Goal: Task Accomplishment & Management: Complete application form

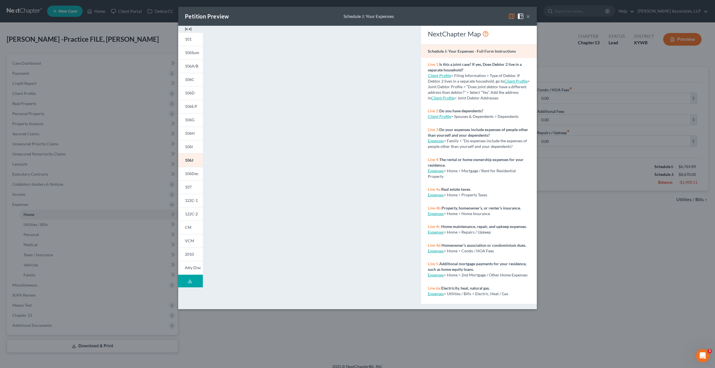
click at [332, 186] on iframe "<object ng-attr-data='[URL][DOMAIN_NAME]' type='application/pdf' width='100%' h…" at bounding box center [312, 166] width 198 height 273
click at [397, 34] on iframe "<object ng-attr-data='[URL][DOMAIN_NAME]' type='application/pdf' width='100%' h…" at bounding box center [312, 166] width 198 height 273
click at [402, 36] on iframe "<object ng-attr-data='[URL][DOMAIN_NAME]' type='application/pdf' width='100%' h…" at bounding box center [312, 166] width 198 height 273
click at [402, 35] on iframe "<object ng-attr-data='[URL][DOMAIN_NAME]' type='application/pdf' width='100%' h…" at bounding box center [312, 166] width 198 height 273
click at [382, 92] on iframe "<object ng-attr-data='[URL][DOMAIN_NAME]' type='application/pdf' width='100%' h…" at bounding box center [312, 166] width 198 height 273
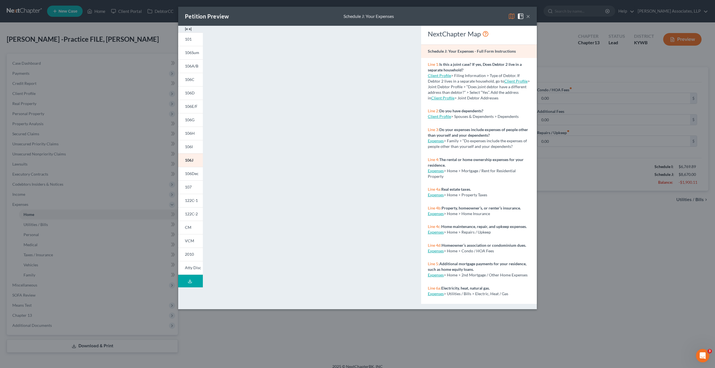
click at [399, 34] on iframe "<object ng-attr-data='[URL][DOMAIN_NAME]' type='application/pdf' width='100%' h…" at bounding box center [312, 166] width 198 height 273
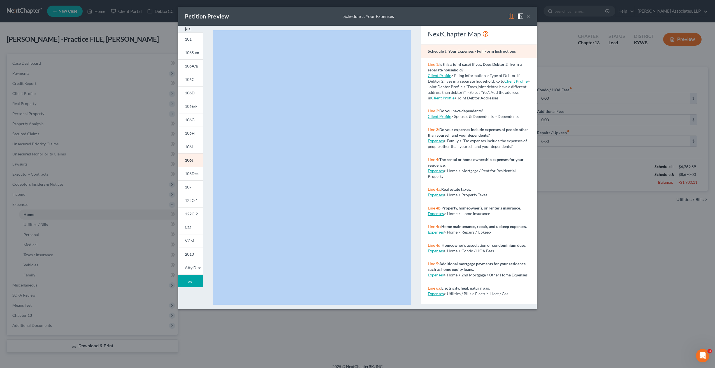
click at [399, 34] on iframe "<object ng-attr-data='[URL][DOMAIN_NAME]' type='application/pdf' width='100%' h…" at bounding box center [312, 166] width 198 height 273
click at [333, 69] on iframe "<object ng-attr-data='[URL][DOMAIN_NAME]' type='application/pdf' width='100%' h…" at bounding box center [312, 166] width 198 height 273
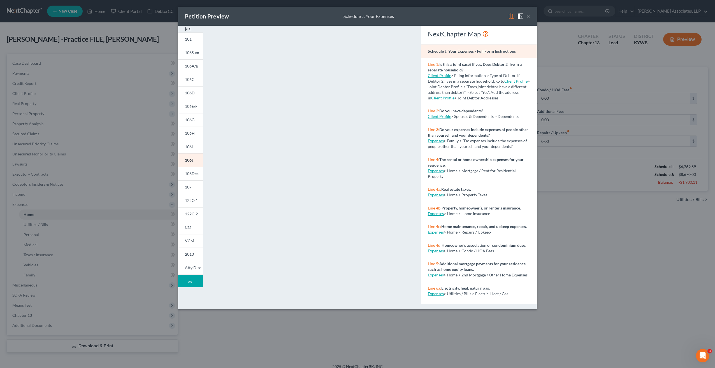
click at [399, 36] on iframe "<object ng-attr-data='[URL][DOMAIN_NAME]' type='application/pdf' width='100%' h…" at bounding box center [312, 166] width 198 height 273
click at [526, 18] on button "×" at bounding box center [528, 16] width 4 height 7
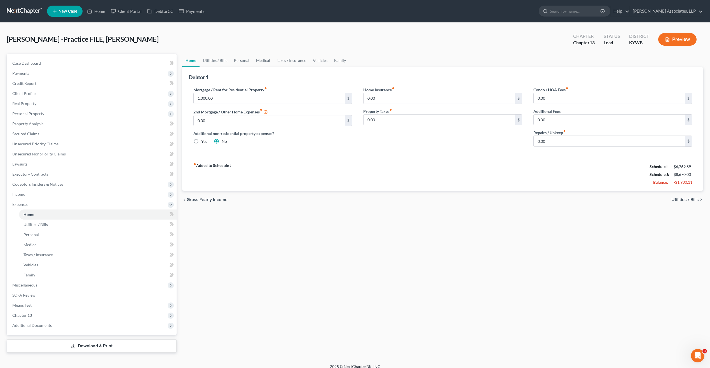
click at [675, 37] on button "Preview" at bounding box center [678, 39] width 38 height 13
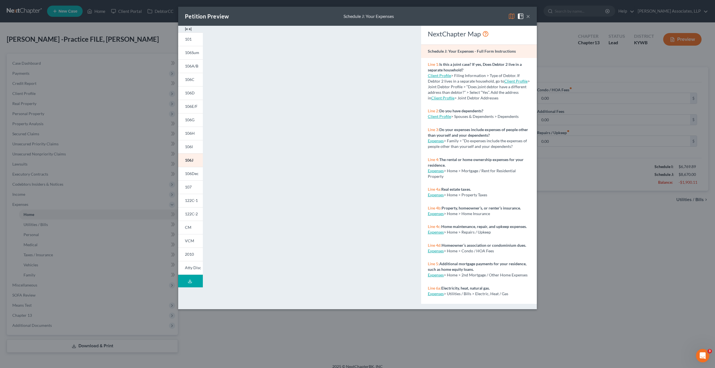
click at [400, 36] on iframe "<object ng-attr-data='[URL][DOMAIN_NAME]' type='application/pdf' width='100%' h…" at bounding box center [312, 166] width 198 height 273
click at [400, 35] on iframe "<object ng-attr-data='[URL][DOMAIN_NAME]' type='application/pdf' width='100%' h…" at bounding box center [312, 166] width 198 height 273
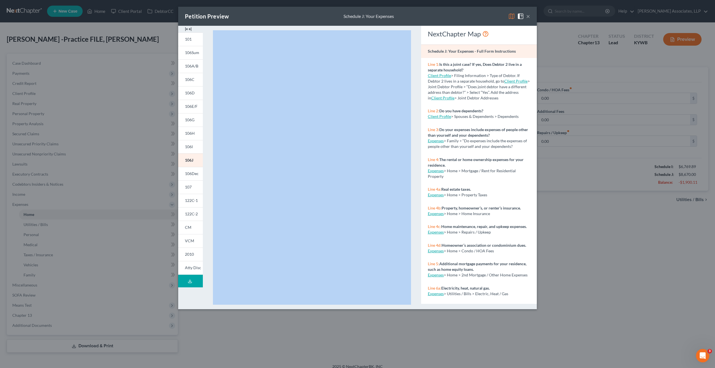
click at [400, 35] on iframe "<object ng-attr-data='[URL][DOMAIN_NAME]' type='application/pdf' width='100%' h…" at bounding box center [312, 166] width 198 height 273
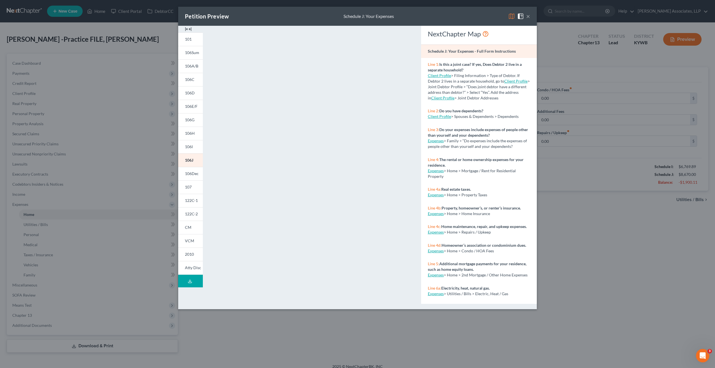
click at [528, 15] on button "×" at bounding box center [528, 16] width 4 height 7
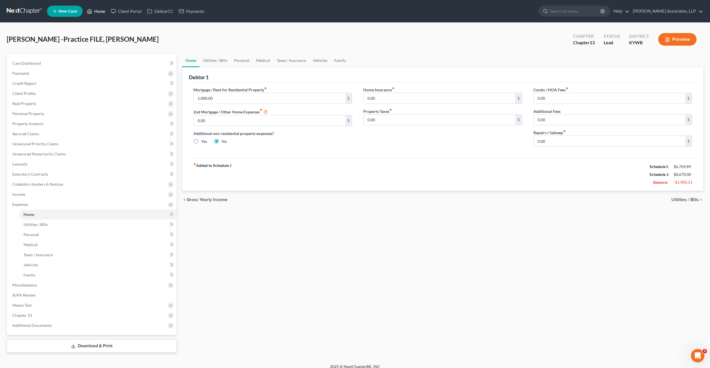
click at [102, 11] on link "Home" at bounding box center [96, 11] width 24 height 10
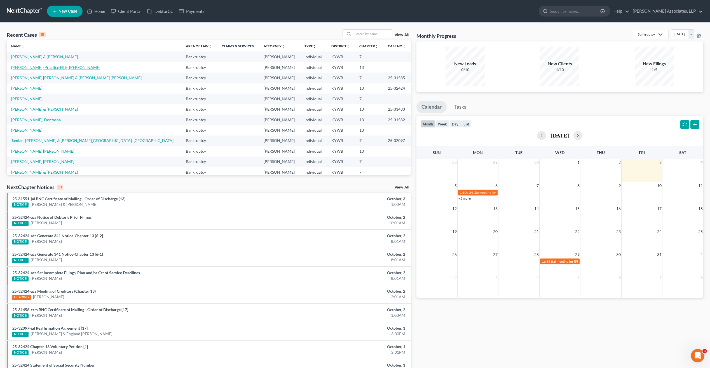
click at [51, 66] on link "[PERSON_NAME] -Practice FILE, [PERSON_NAME]" at bounding box center [55, 67] width 89 height 5
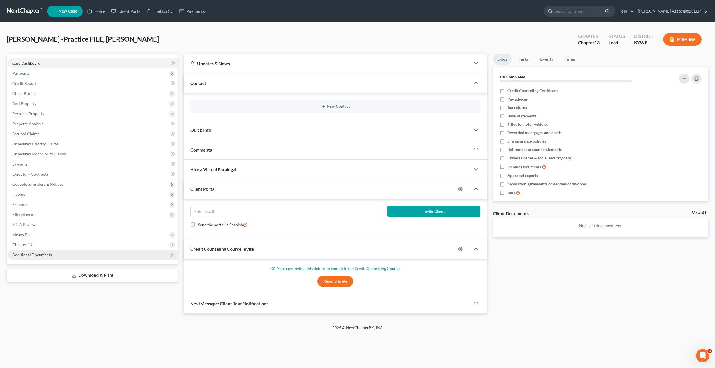
click at [45, 255] on span "Additional Documents" at bounding box center [31, 254] width 39 height 5
click at [40, 255] on span "Additional Documents" at bounding box center [31, 254] width 39 height 5
click at [27, 204] on span "Expenses" at bounding box center [20, 204] width 16 height 5
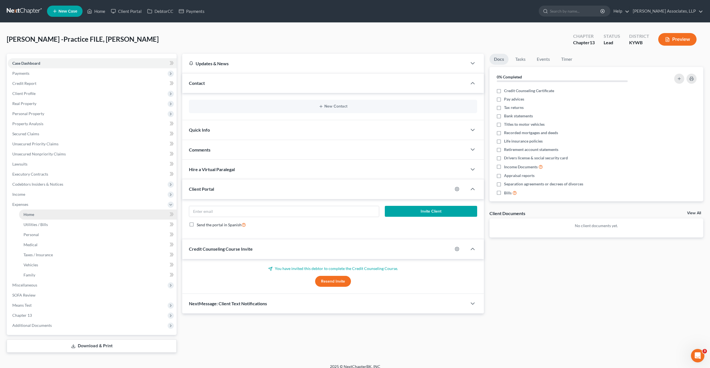
click at [32, 213] on span "Home" at bounding box center [29, 214] width 11 height 5
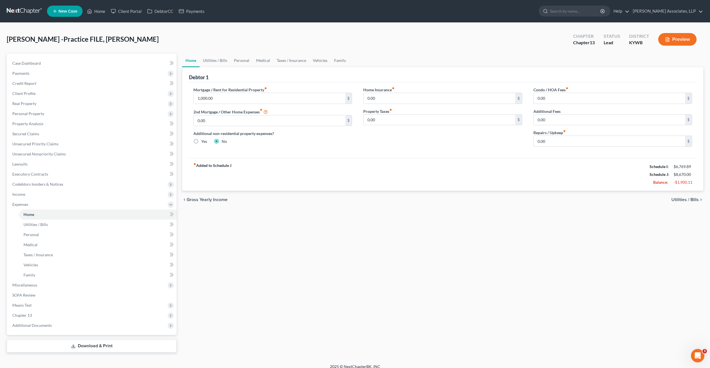
click at [679, 41] on button "Preview" at bounding box center [678, 39] width 38 height 13
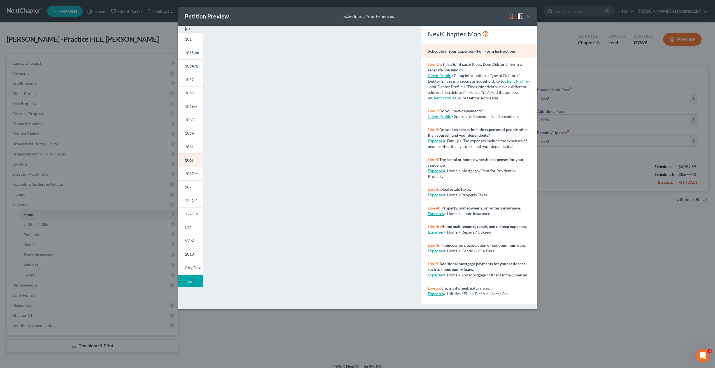
click at [402, 35] on iframe "<object ng-attr-data='[URL][DOMAIN_NAME]' type='application/pdf' width='100%' h…" at bounding box center [312, 166] width 198 height 273
click at [400, 35] on iframe "<object ng-attr-data='[URL][DOMAIN_NAME]' type='application/pdf' width='100%' h…" at bounding box center [312, 166] width 198 height 273
click at [401, 34] on iframe "<object ng-attr-data='[URL][DOMAIN_NAME]' type='application/pdf' width='100%' h…" at bounding box center [312, 166] width 198 height 273
click at [329, 104] on iframe "<object ng-attr-data='[URL][DOMAIN_NAME]' type='application/pdf' width='100%' h…" at bounding box center [312, 166] width 198 height 273
click at [340, 65] on iframe "<object ng-attr-data='[URL][DOMAIN_NAME]' type='application/pdf' width='100%' h…" at bounding box center [312, 166] width 198 height 273
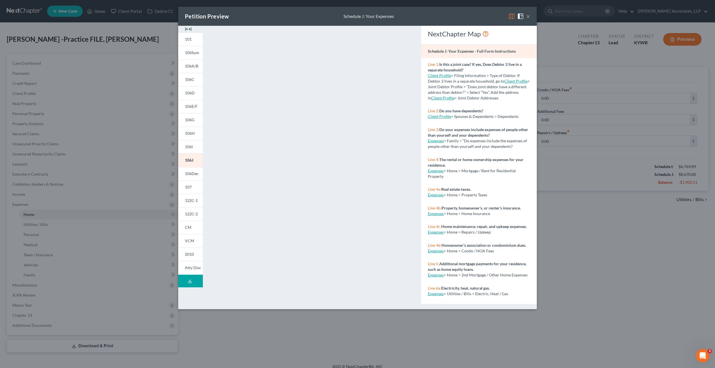
click at [192, 282] on button "Download Draft" at bounding box center [190, 281] width 25 height 13
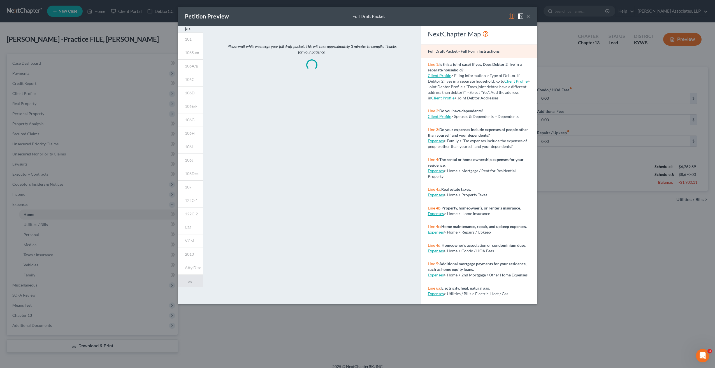
click at [530, 18] on div "Petition Preview Full Draft Packet ×" at bounding box center [357, 16] width 358 height 19
click at [528, 17] on button "×" at bounding box center [528, 16] width 4 height 7
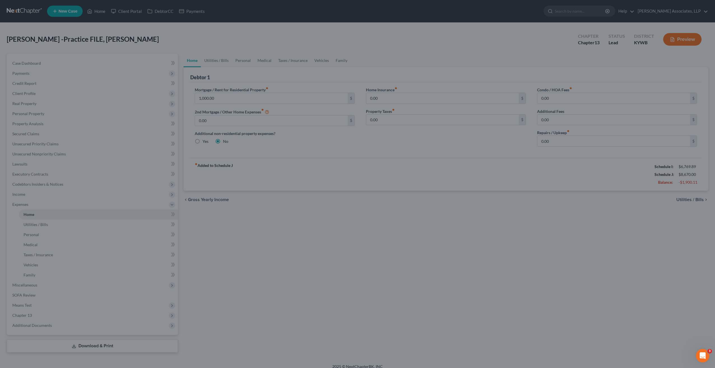
click at [507, 31] on button "×" at bounding box center [505, 34] width 3 height 6
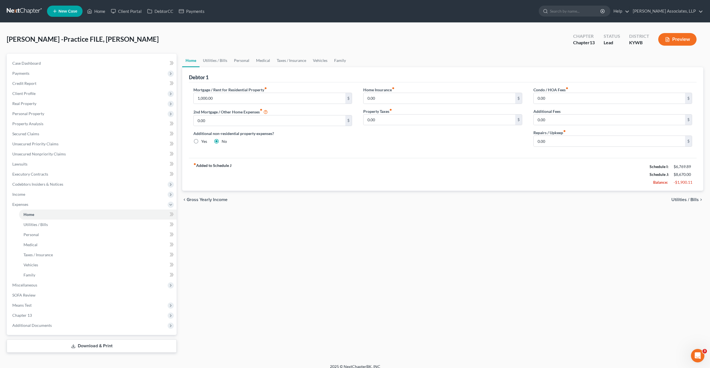
click at [684, 38] on button "Preview" at bounding box center [678, 39] width 38 height 13
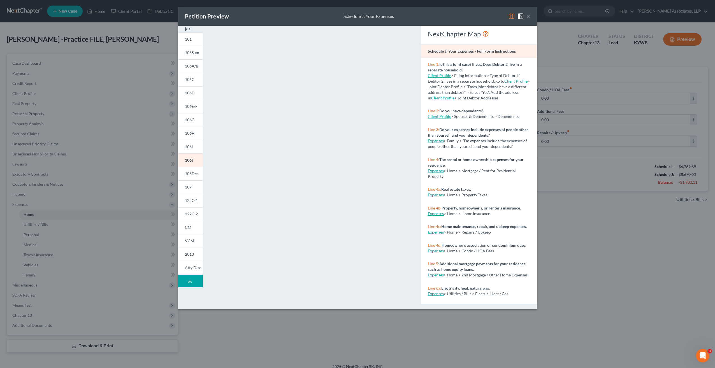
click at [400, 34] on iframe "<object ng-attr-data='[URL][DOMAIN_NAME]' type='application/pdf' width='100%' h…" at bounding box center [312, 166] width 198 height 273
click at [400, 35] on iframe "<object ng-attr-data='[URL][DOMAIN_NAME]' type='application/pdf' width='100%' h…" at bounding box center [312, 166] width 198 height 273
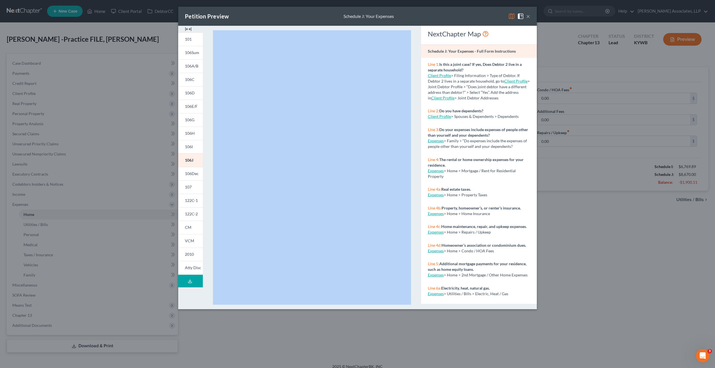
click at [400, 35] on iframe "<object ng-attr-data='[URL][DOMAIN_NAME]' type='application/pdf' width='100%' h…" at bounding box center [312, 166] width 198 height 273
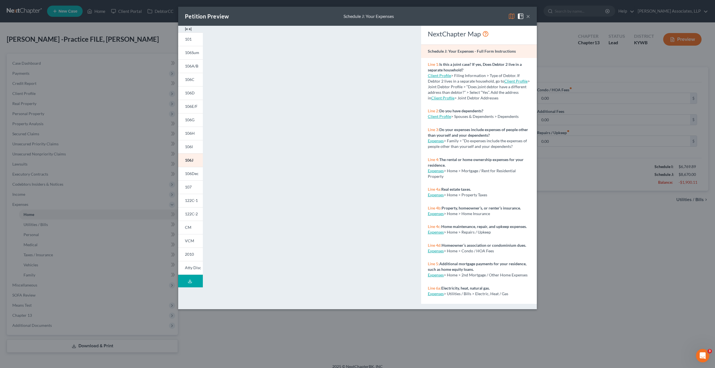
drag, startPoint x: 398, startPoint y: 34, endPoint x: 373, endPoint y: 57, distance: 33.7
click at [373, 57] on iframe "<object ng-attr-data='[URL][DOMAIN_NAME]' type='application/pdf' width='100%' h…" at bounding box center [312, 166] width 198 height 273
click at [402, 36] on iframe "<object ng-attr-data='[URL][DOMAIN_NAME]' type='application/pdf' width='100%' h…" at bounding box center [312, 166] width 198 height 273
click at [387, 59] on iframe "<object ng-attr-data='[URL][DOMAIN_NAME]' type='application/pdf' width='100%' h…" at bounding box center [312, 166] width 198 height 273
click at [368, 134] on iframe "<object ng-attr-data='[URL][DOMAIN_NAME]' type='application/pdf' width='100%' h…" at bounding box center [312, 166] width 198 height 273
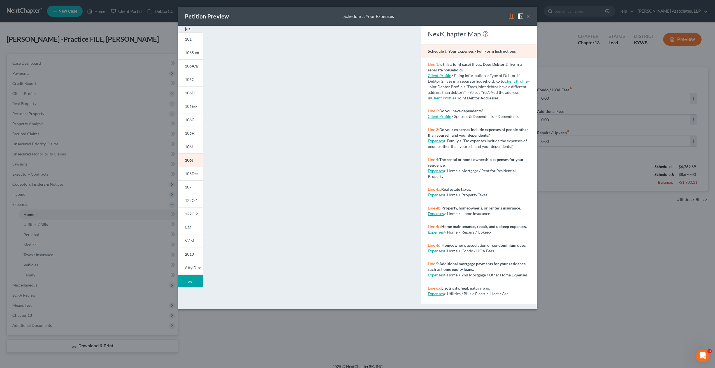
click at [361, 140] on iframe "<object ng-attr-data='[URL][DOMAIN_NAME]' type='application/pdf' width='100%' h…" at bounding box center [312, 166] width 198 height 273
click at [402, 35] on iframe "<object ng-attr-data='[URL][DOMAIN_NAME]' type='application/pdf' width='100%' h…" at bounding box center [312, 166] width 198 height 273
click at [529, 16] on button "×" at bounding box center [528, 16] width 4 height 7
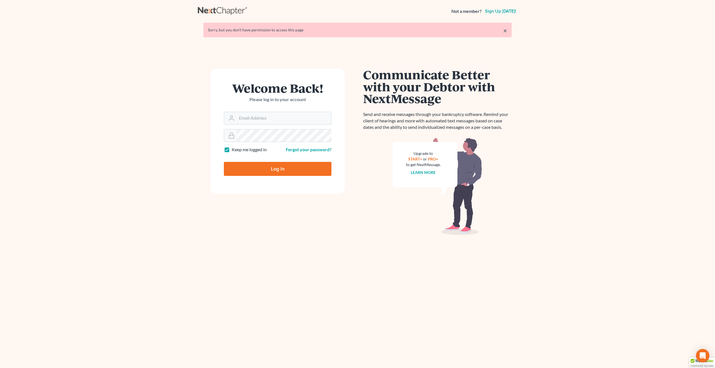
type input "[PERSON_NAME][EMAIL_ADDRESS][PERSON_NAME][DOMAIN_NAME]"
click at [302, 173] on input "Log In" at bounding box center [278, 169] width 108 height 14
type input "Thinking..."
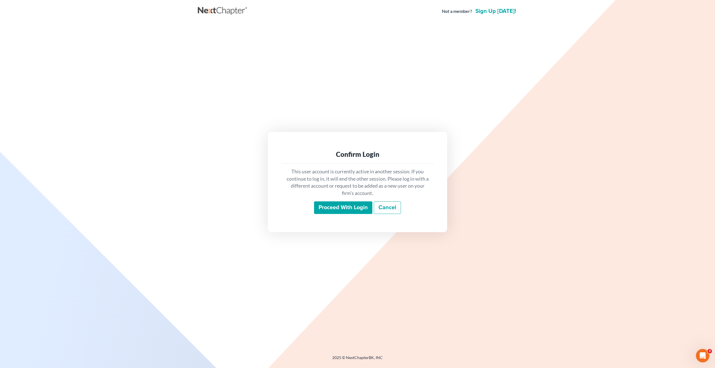
click at [335, 207] on input "Proceed with login" at bounding box center [343, 207] width 58 height 13
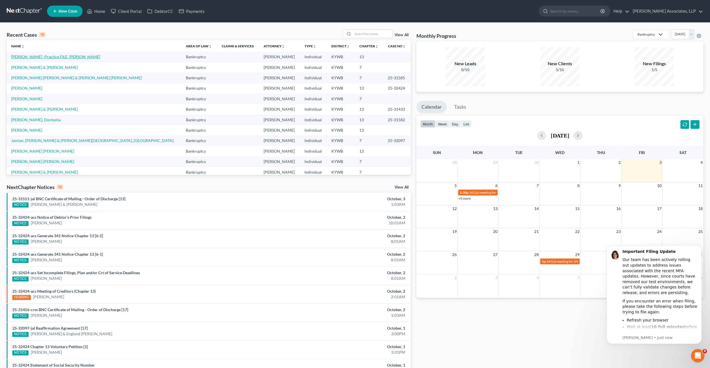
click at [55, 57] on link "[PERSON_NAME] -Practice FILE, [PERSON_NAME]" at bounding box center [55, 56] width 89 height 5
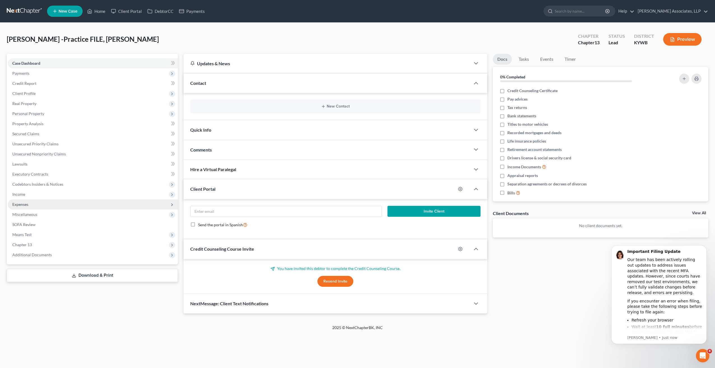
click at [24, 204] on span "Expenses" at bounding box center [20, 204] width 16 height 5
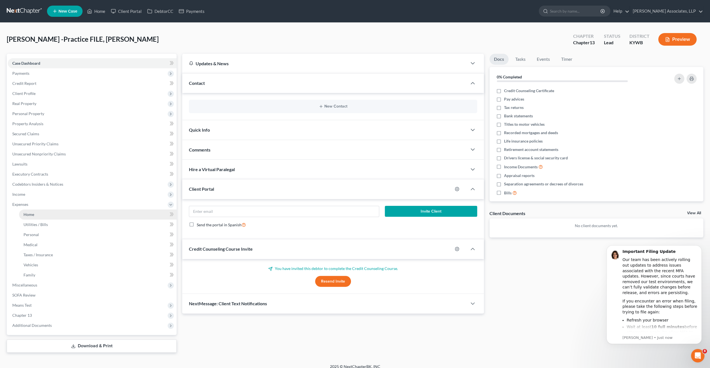
click at [32, 215] on span "Home" at bounding box center [29, 214] width 11 height 5
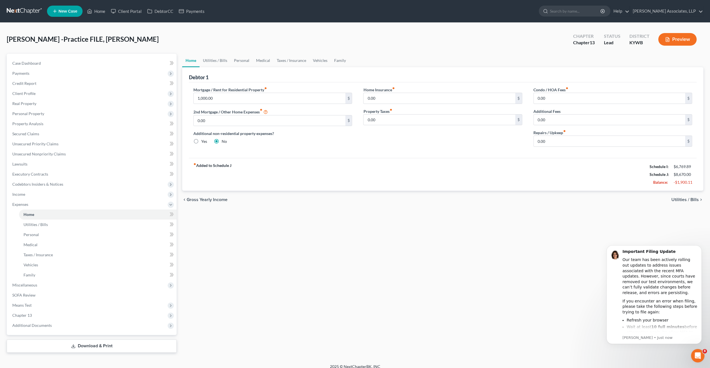
click at [679, 41] on button "Preview" at bounding box center [678, 39] width 38 height 13
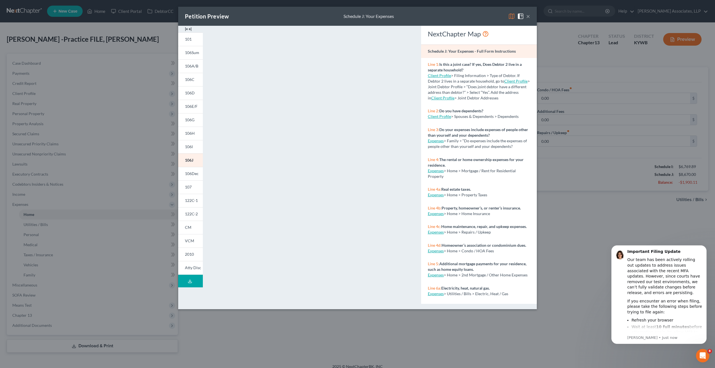
click at [527, 18] on button "×" at bounding box center [528, 16] width 4 height 7
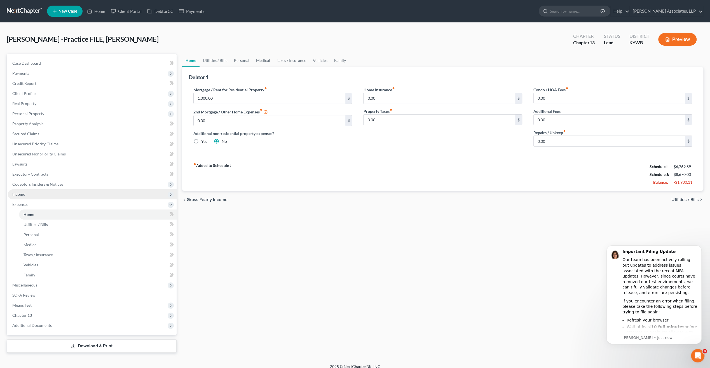
click at [22, 194] on span "Income" at bounding box center [18, 194] width 13 height 5
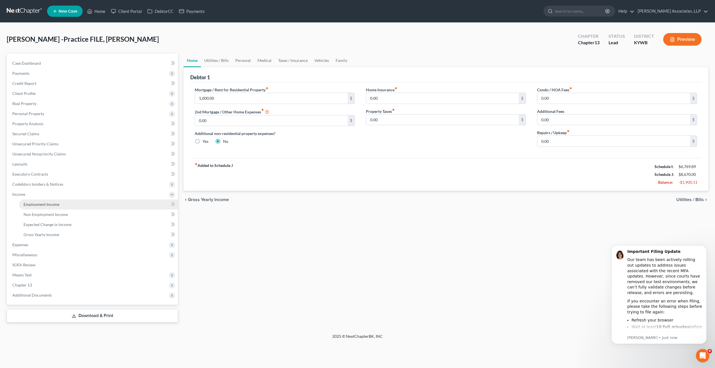
click at [36, 204] on span "Employment Income" at bounding box center [42, 204] width 36 height 5
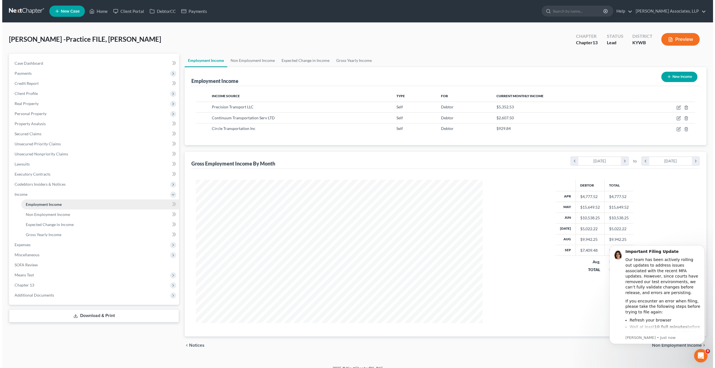
scroll to position [143, 297]
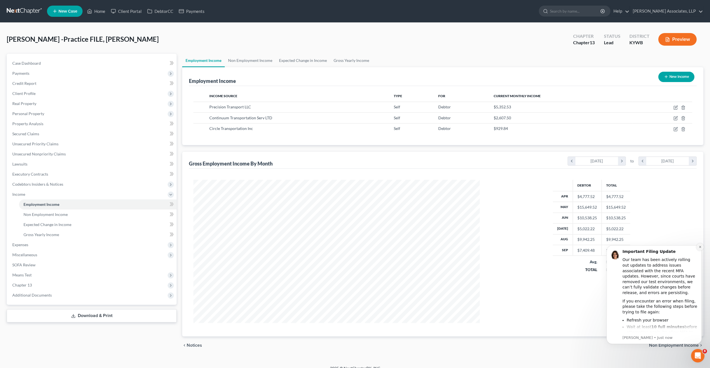
click at [701, 249] on button "Dismiss notification" at bounding box center [700, 246] width 7 height 7
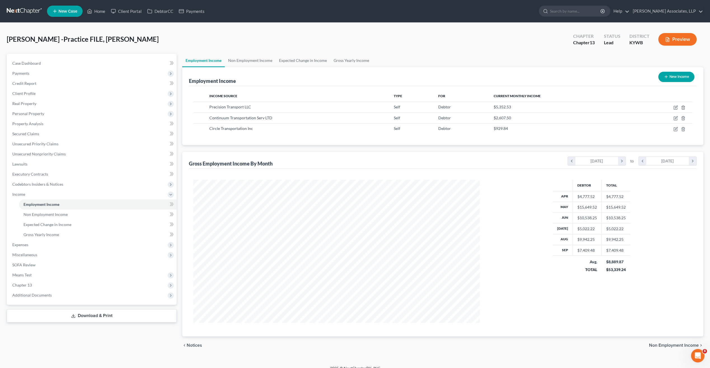
click at [682, 38] on button "Preview" at bounding box center [678, 39] width 38 height 13
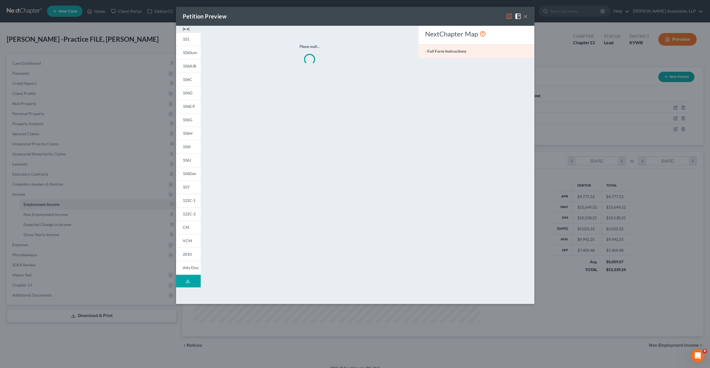
scroll to position [144, 299]
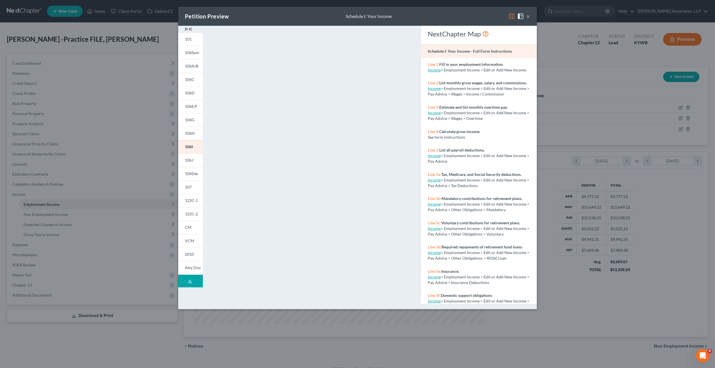
click at [530, 17] on button "×" at bounding box center [528, 16] width 4 height 7
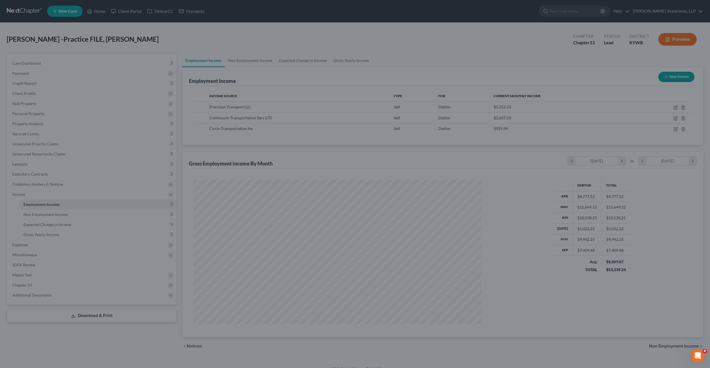
scroll to position [279892, 279738]
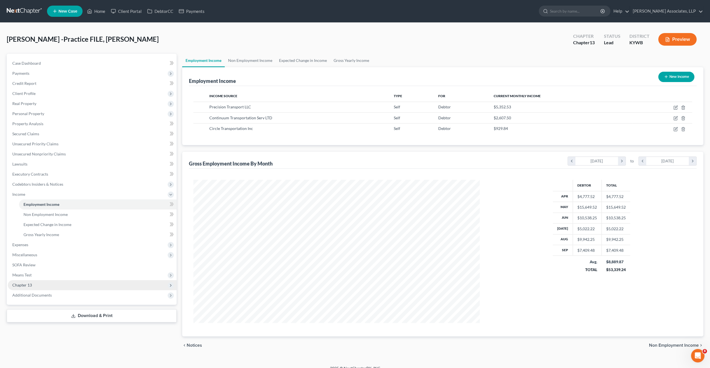
click at [30, 285] on span "Chapter 13" at bounding box center [22, 285] width 20 height 5
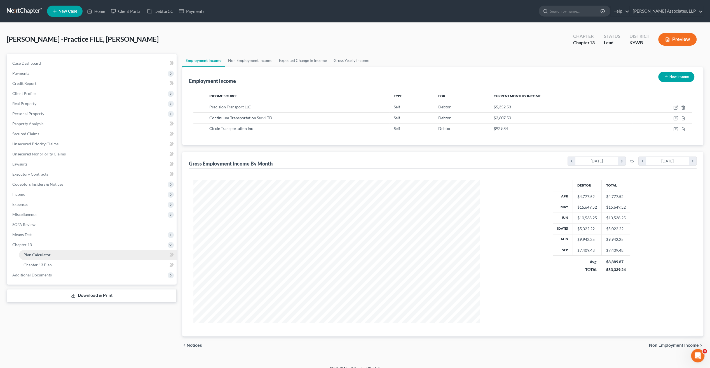
click at [39, 254] on span "Plan Calculator" at bounding box center [37, 254] width 27 height 5
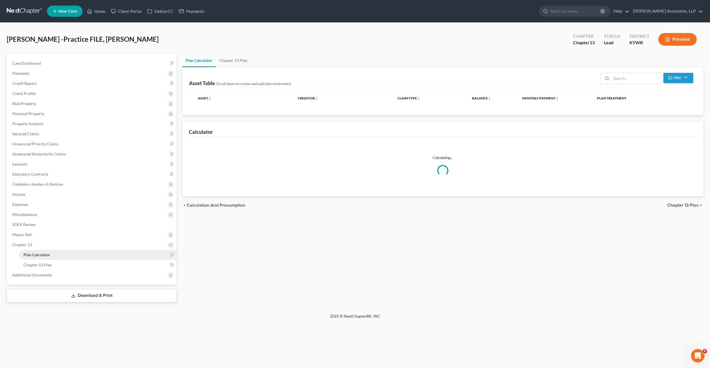
select select "59"
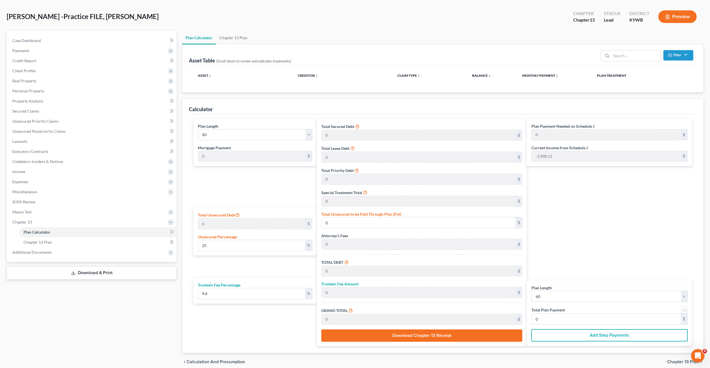
scroll to position [28, 0]
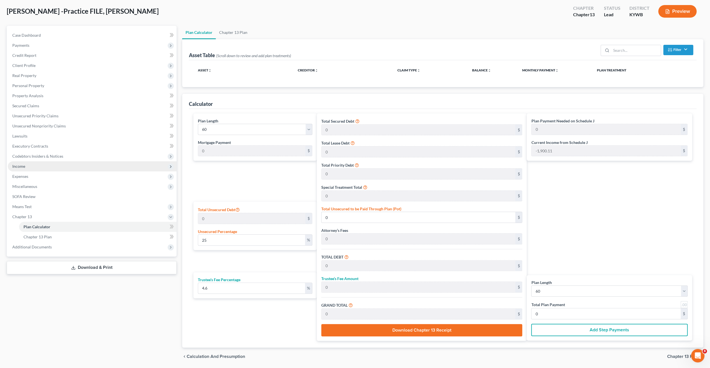
click at [19, 167] on span "Income" at bounding box center [18, 166] width 13 height 5
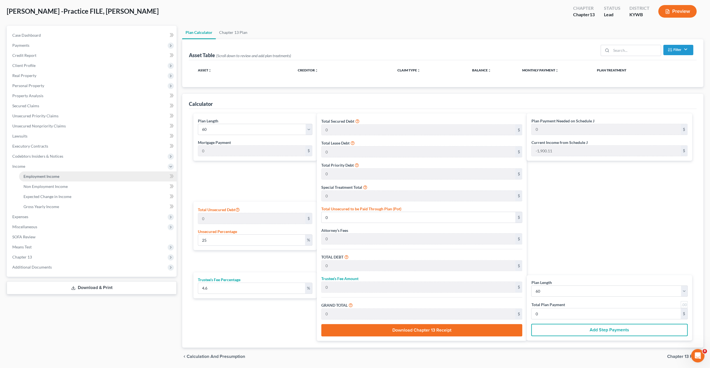
click at [25, 173] on link "Employment Income" at bounding box center [98, 176] width 158 height 10
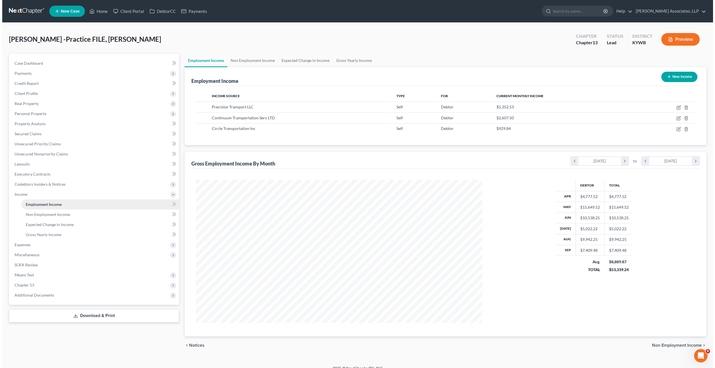
scroll to position [143, 297]
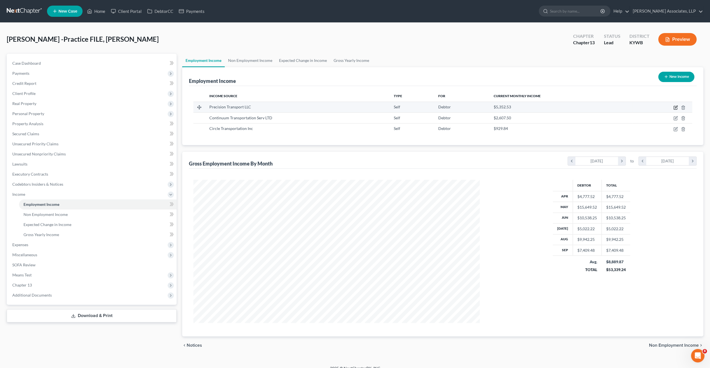
click at [675, 108] on icon "button" at bounding box center [676, 107] width 4 height 4
select select "1"
select select "0"
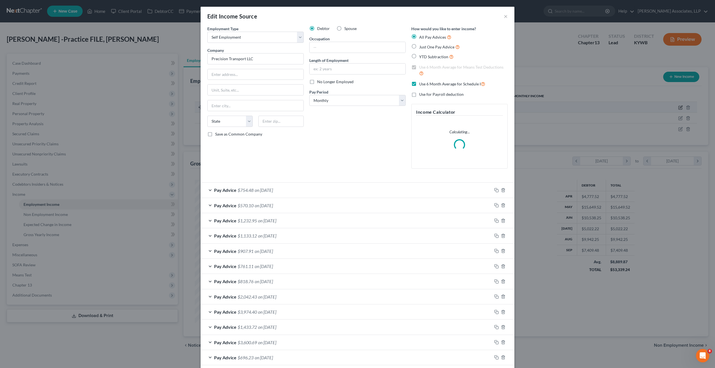
scroll to position [144, 299]
click at [209, 189] on div "Employment Type * Select Full or [DEMOGRAPHIC_DATA] Employment Self Employment …" at bounding box center [255, 108] width 102 height 164
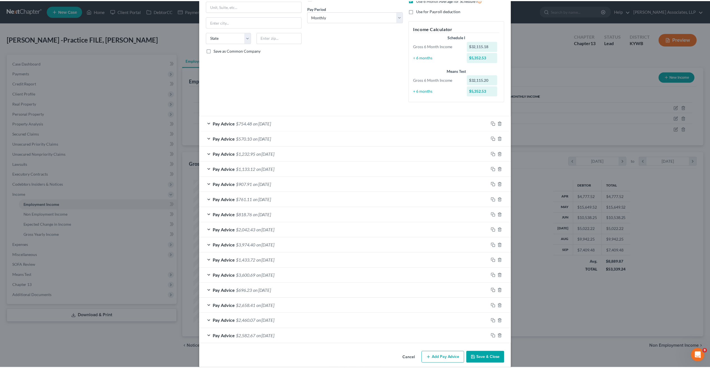
scroll to position [84, 0]
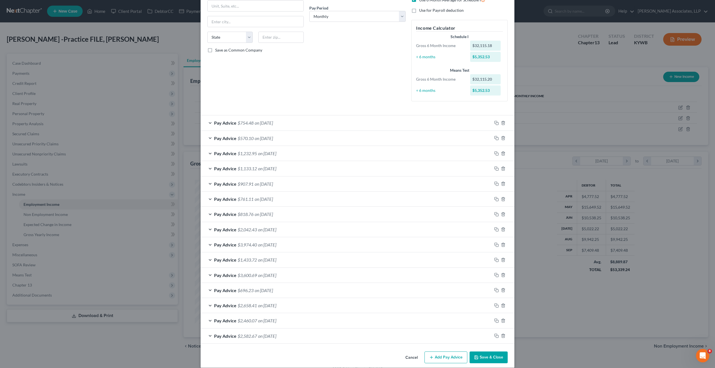
click at [488, 353] on button "Save & Close" at bounding box center [488, 357] width 38 height 12
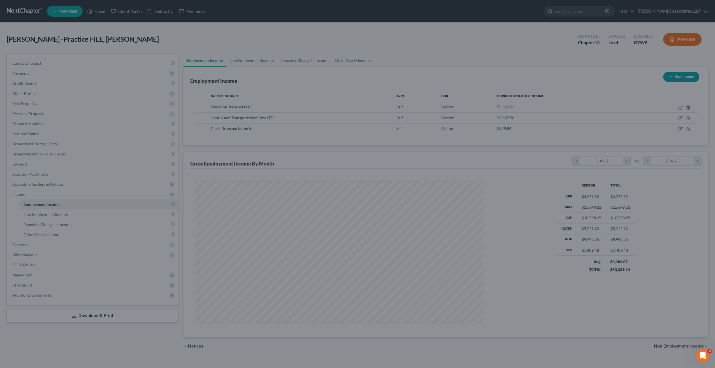
scroll to position [279892, 279738]
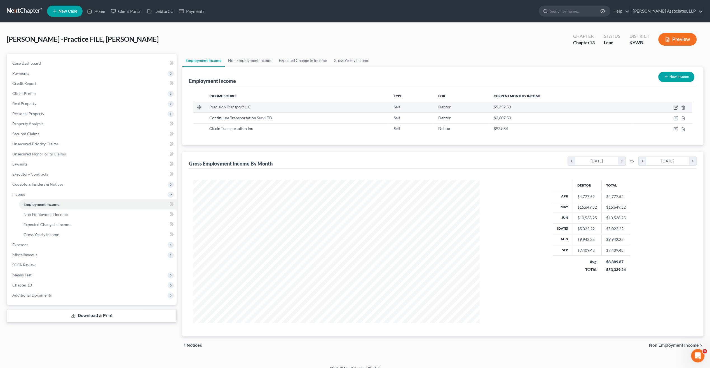
click at [676, 106] on icon "button" at bounding box center [676, 107] width 3 height 3
select select "1"
select select "0"
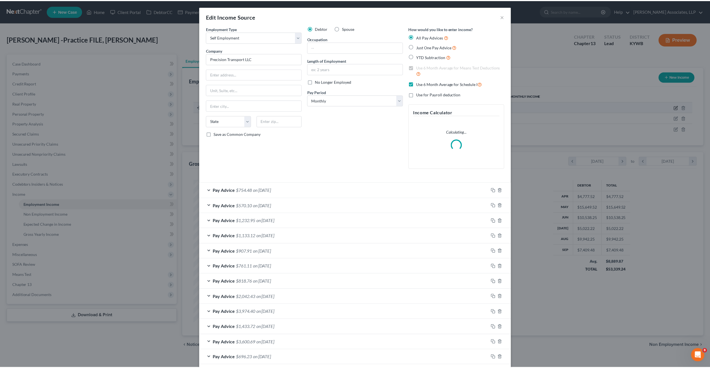
scroll to position [144, 299]
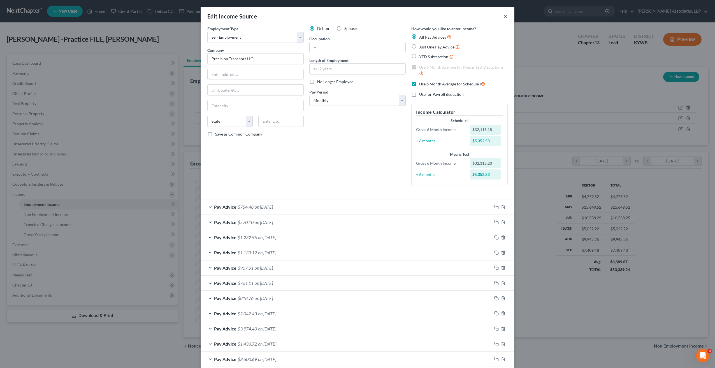
click at [504, 17] on button "×" at bounding box center [506, 16] width 4 height 7
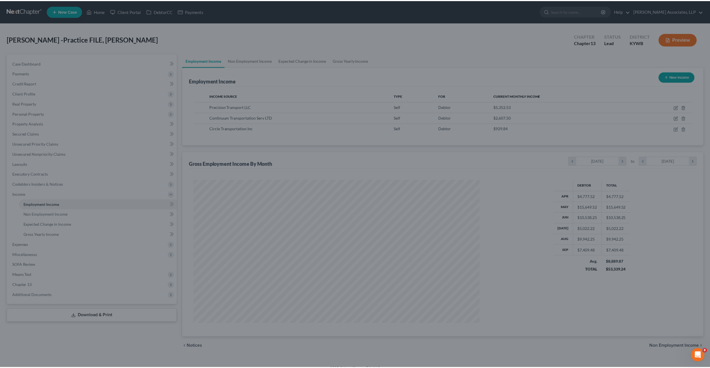
scroll to position [279892, 279738]
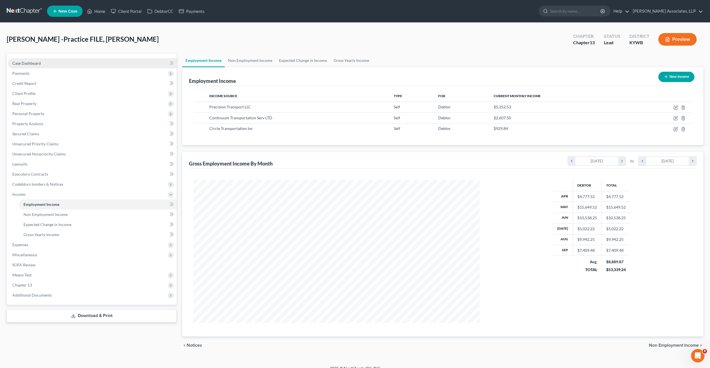
click at [34, 63] on span "Case Dashboard" at bounding box center [26, 63] width 29 height 5
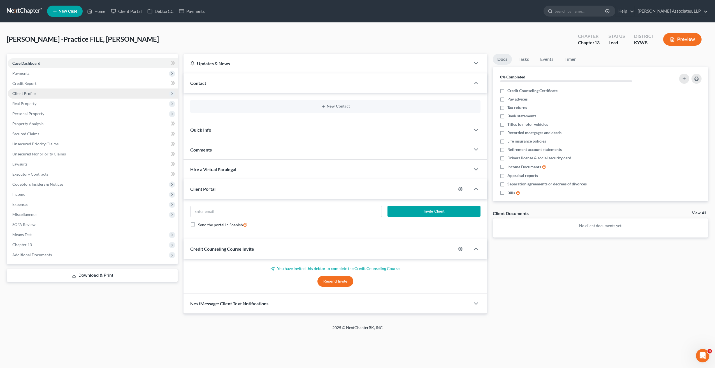
click at [29, 93] on span "Client Profile" at bounding box center [23, 93] width 23 height 5
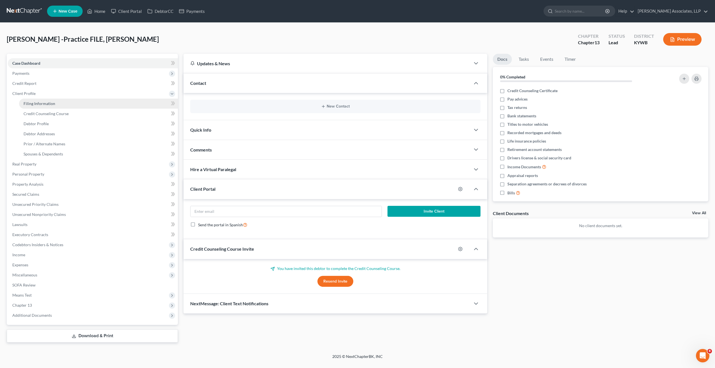
click at [41, 102] on span "Filing Information" at bounding box center [40, 103] width 32 height 5
select select "1"
select select "0"
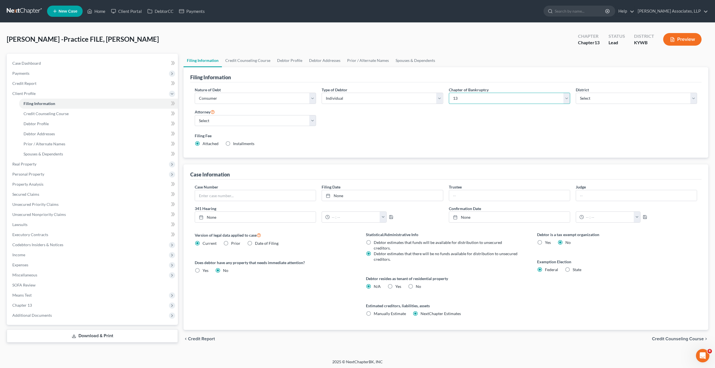
click at [462, 97] on select "Select 7 11 12 13" at bounding box center [509, 98] width 121 height 11
select select "0"
click at [449, 93] on select "Select 7 11 12 13" at bounding box center [509, 98] width 121 height 11
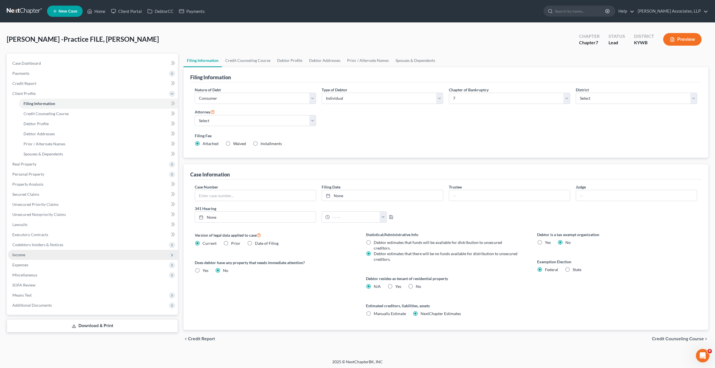
click at [25, 257] on span "Income" at bounding box center [18, 254] width 13 height 5
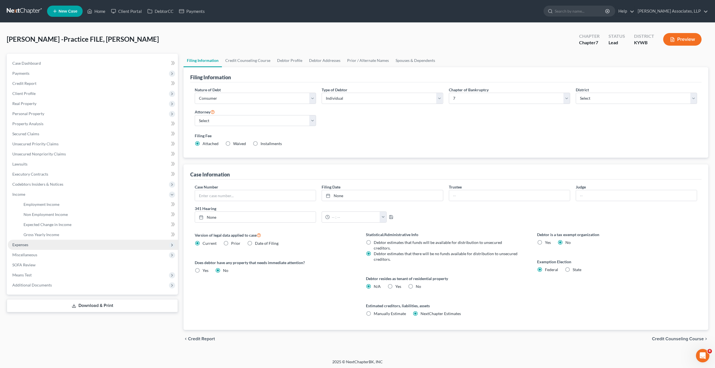
click at [25, 246] on span "Expenses" at bounding box center [20, 244] width 16 height 5
click at [29, 247] on link "Medical" at bounding box center [98, 245] width 159 height 10
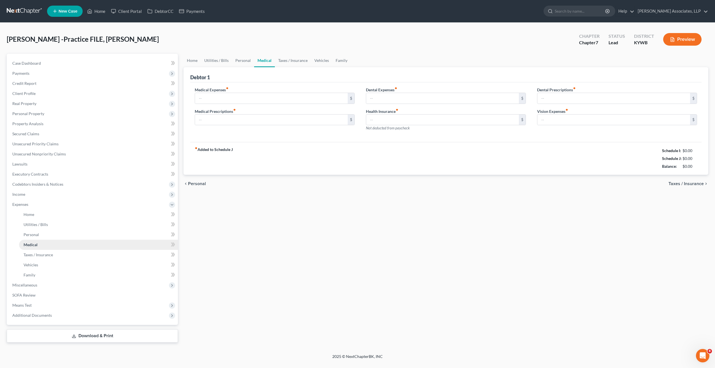
type input "25.00"
type input "0.00"
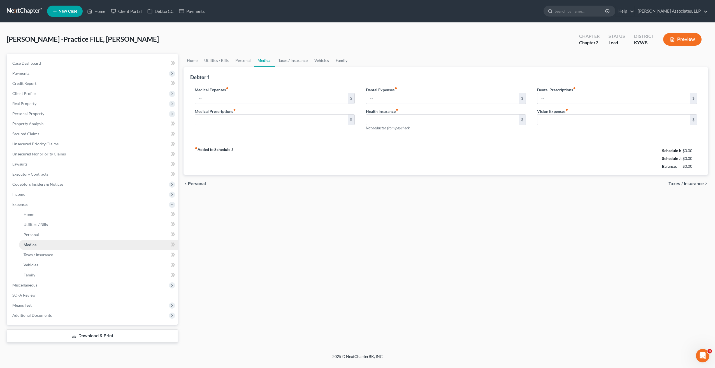
type input "0.00"
click at [27, 285] on span "Miscellaneous" at bounding box center [24, 285] width 25 height 5
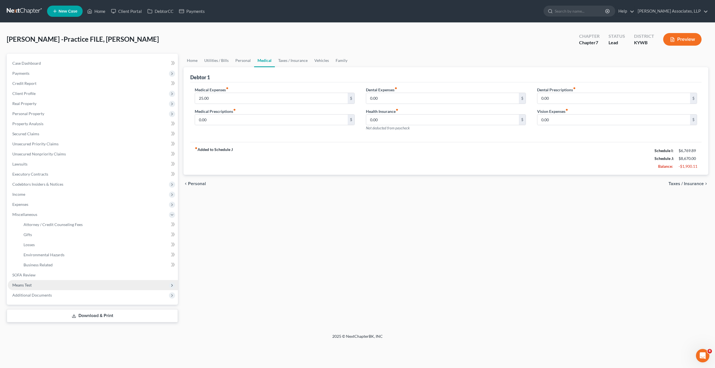
click at [24, 284] on span "Means Test" at bounding box center [21, 285] width 19 height 5
click at [52, 247] on link "Exemption from Presumption" at bounding box center [98, 245] width 159 height 10
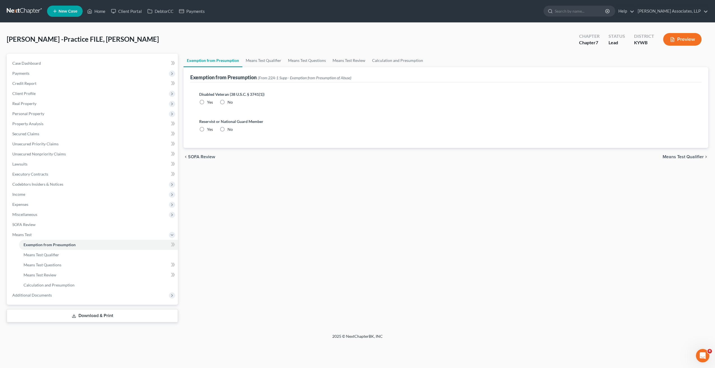
click at [227, 101] on label "No" at bounding box center [229, 102] width 5 height 6
click at [230, 101] on input "No" at bounding box center [232, 101] width 4 height 4
radio input "true"
click at [227, 130] on label "No" at bounding box center [229, 130] width 5 height 6
click at [230, 130] on input "No" at bounding box center [232, 129] width 4 height 4
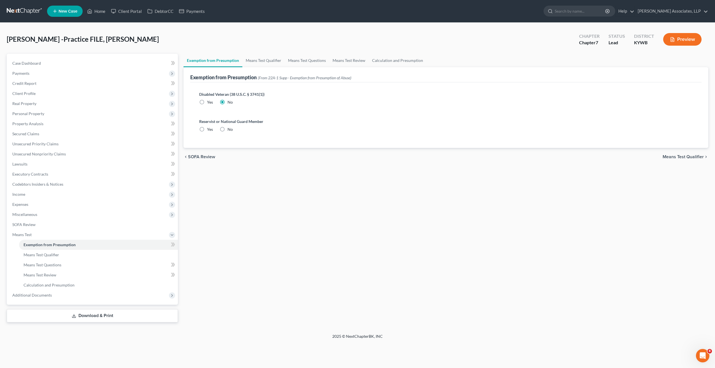
radio input "true"
click at [261, 58] on link "Means Test Qualifier" at bounding box center [263, 60] width 42 height 13
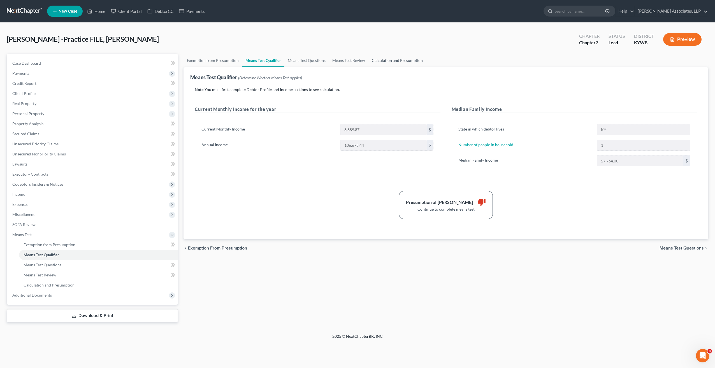
click at [376, 58] on link "Calculation and Presumption" at bounding box center [397, 60] width 58 height 13
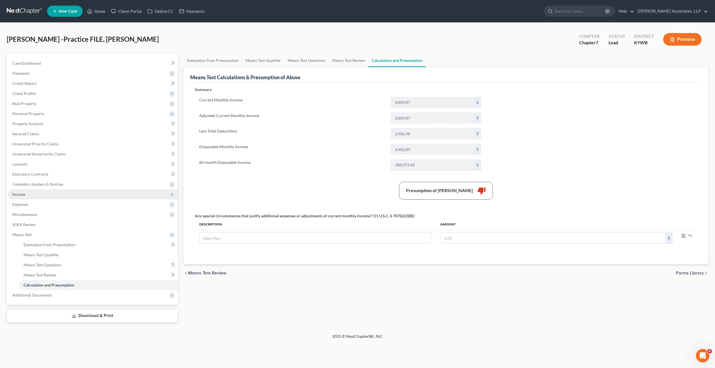
click at [22, 194] on span "Income" at bounding box center [18, 194] width 13 height 5
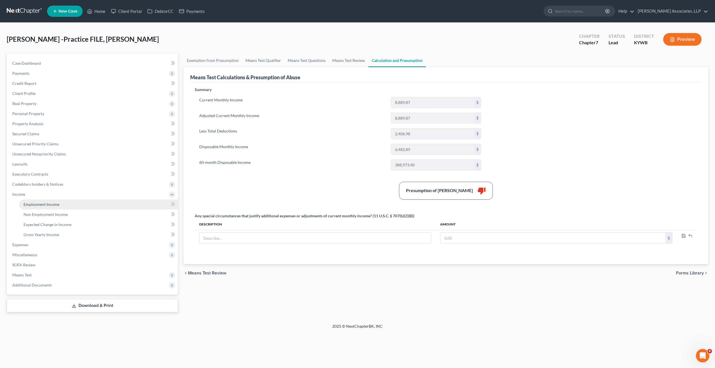
click at [31, 203] on span "Employment Income" at bounding box center [42, 204] width 36 height 5
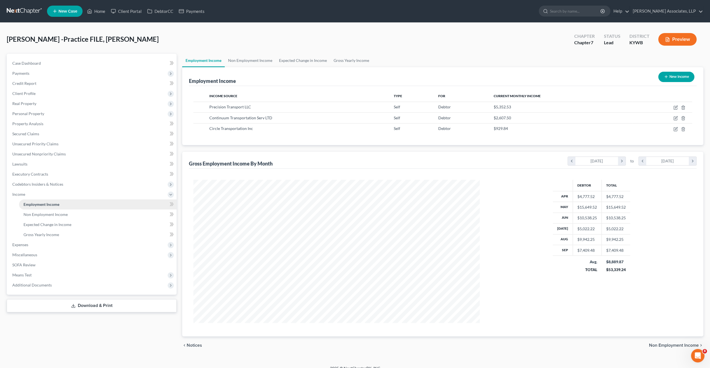
scroll to position [143, 297]
click at [25, 244] on span "Expenses" at bounding box center [20, 244] width 16 height 5
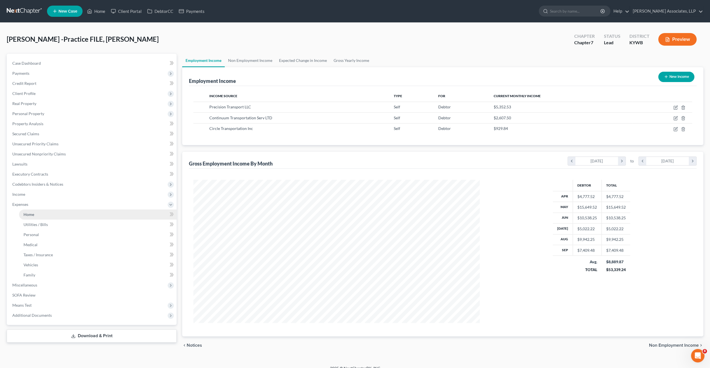
click at [28, 215] on span "Home" at bounding box center [29, 214] width 11 height 5
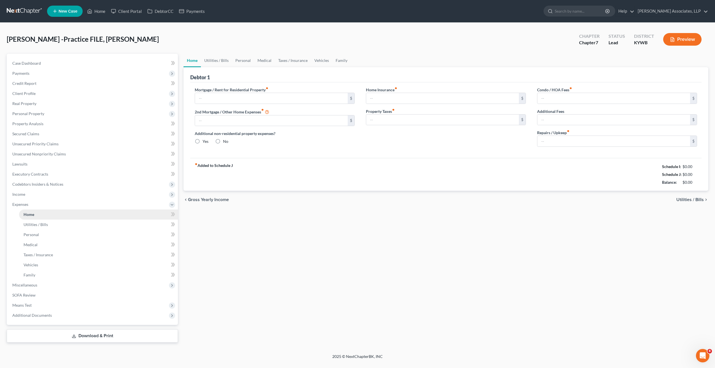
type input "1,000.00"
type input "0.00"
radio input "true"
type input "0.00"
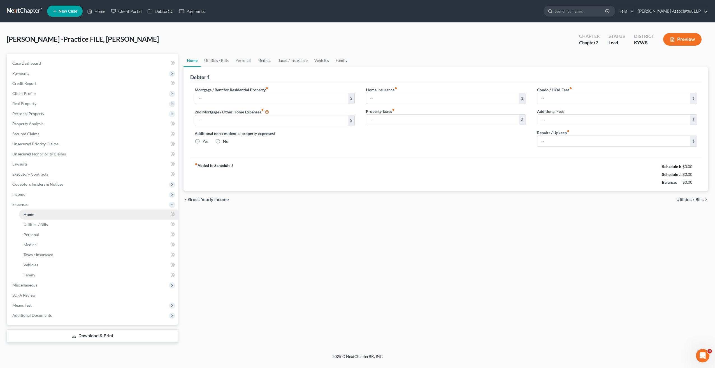
type input "0.00"
click at [34, 63] on span "Case Dashboard" at bounding box center [26, 63] width 29 height 5
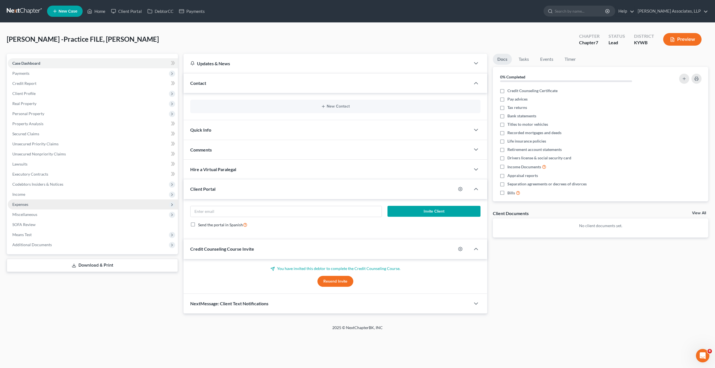
click at [28, 205] on span "Expenses" at bounding box center [20, 204] width 16 height 5
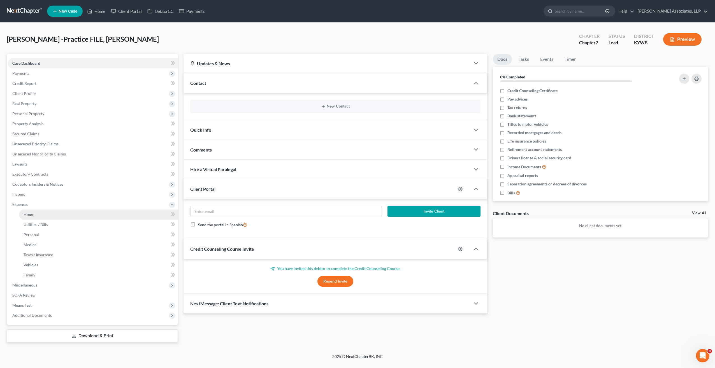
click at [31, 213] on span "Home" at bounding box center [29, 214] width 11 height 5
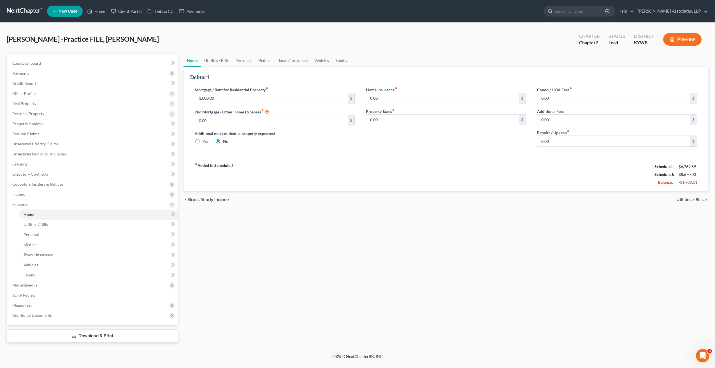
click at [224, 60] on link "Utilities / Bills" at bounding box center [216, 60] width 31 height 13
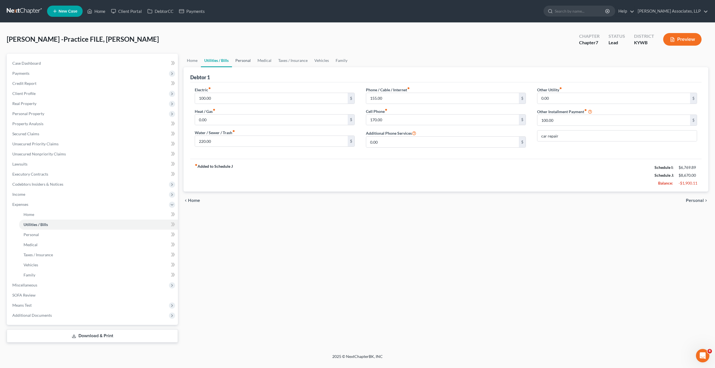
click at [248, 58] on link "Personal" at bounding box center [243, 60] width 22 height 13
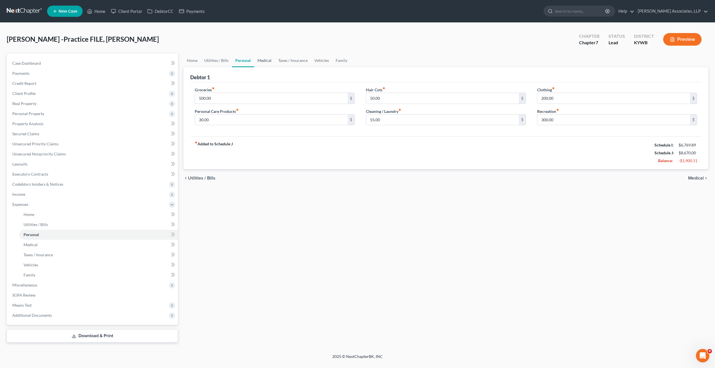
click at [261, 60] on link "Medical" at bounding box center [264, 60] width 21 height 13
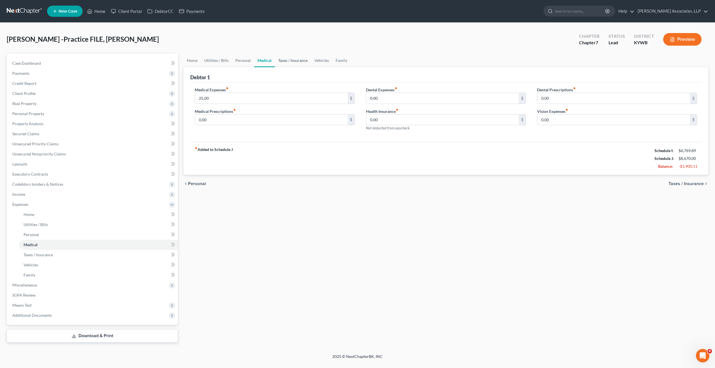
click at [286, 60] on link "Taxes / Insurance" at bounding box center [293, 60] width 36 height 13
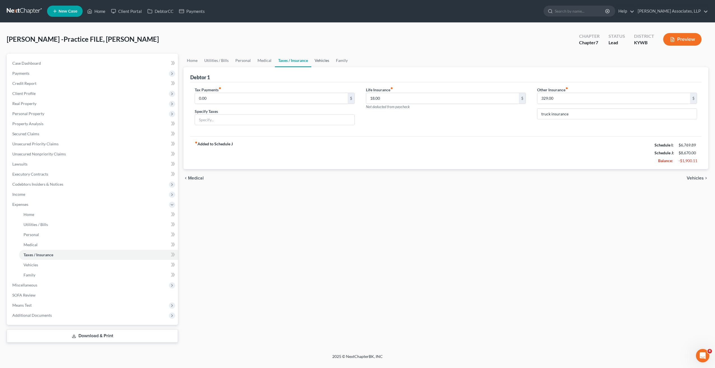
click at [324, 58] on link "Vehicles" at bounding box center [321, 60] width 21 height 13
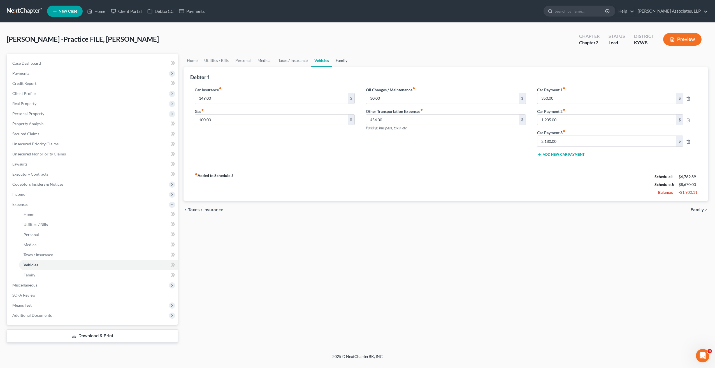
click at [340, 59] on link "Family" at bounding box center [341, 60] width 18 height 13
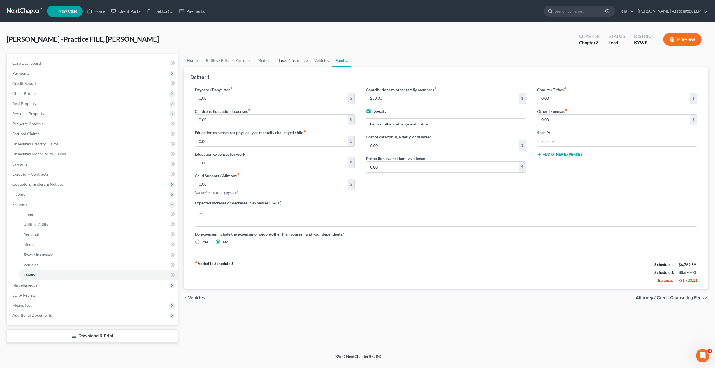
click at [297, 61] on link "Taxes / Insurance" at bounding box center [293, 60] width 36 height 13
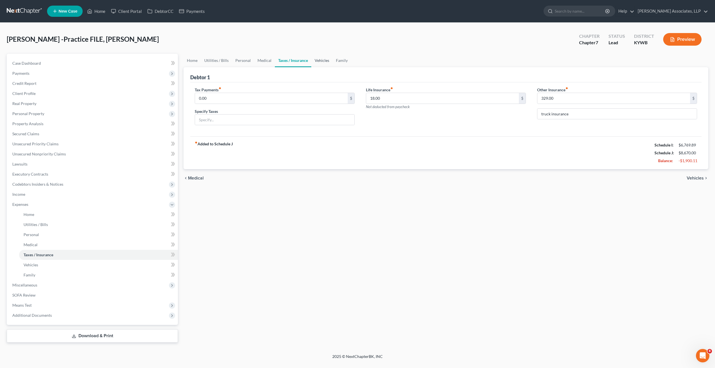
click at [322, 61] on link "Vehicles" at bounding box center [321, 60] width 21 height 13
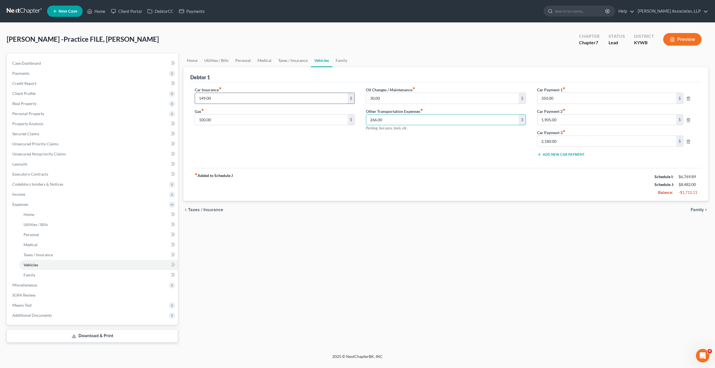
type input "266.00"
click at [334, 99] on input "149.00" at bounding box center [271, 98] width 153 height 11
click at [327, 121] on input "100.00" at bounding box center [271, 120] width 153 height 11
click at [295, 61] on link "Taxes / Insurance" at bounding box center [293, 60] width 36 height 13
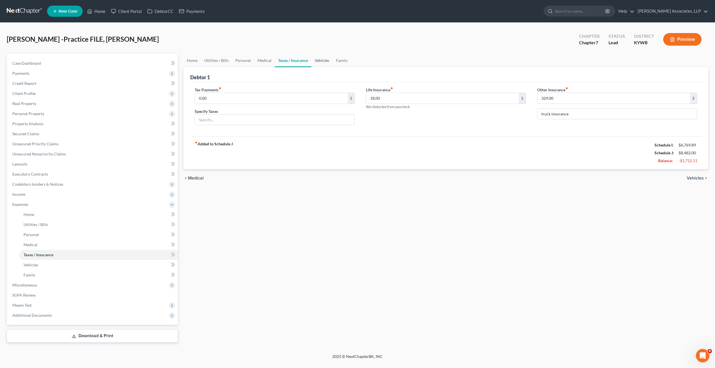
click at [321, 60] on link "Vehicles" at bounding box center [321, 60] width 21 height 13
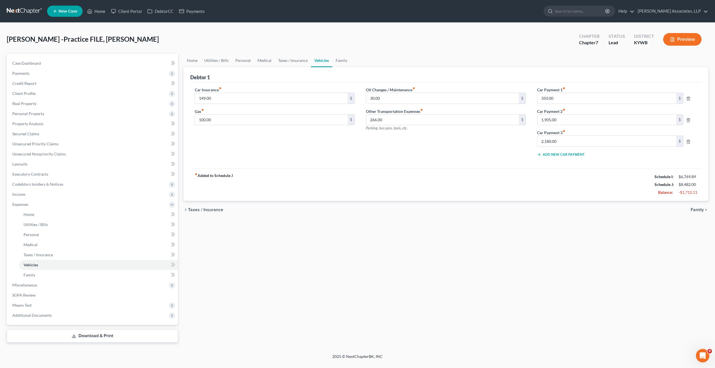
click at [690, 40] on button "Preview" at bounding box center [682, 39] width 38 height 13
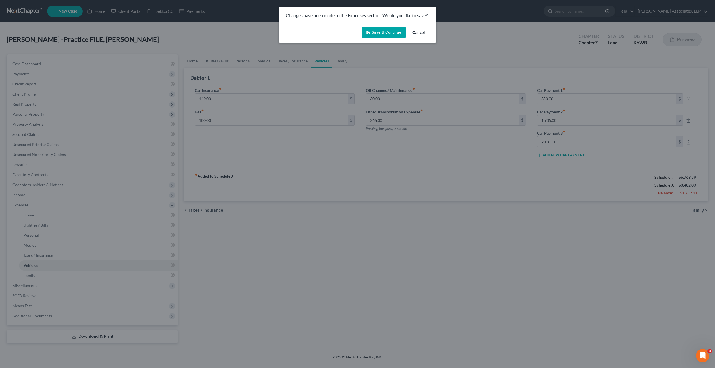
click at [390, 31] on button "Save & Continue" at bounding box center [384, 33] width 44 height 12
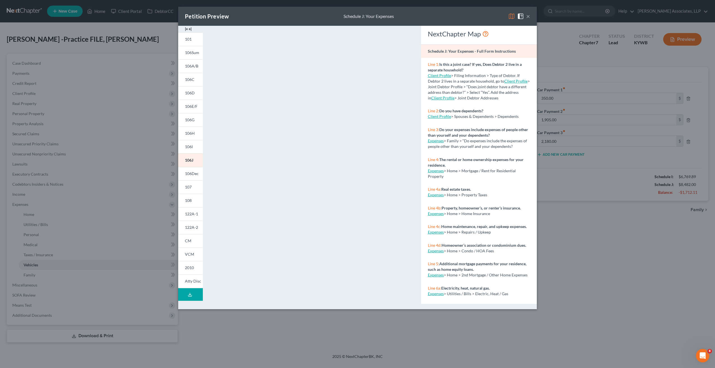
click at [530, 18] on button "×" at bounding box center [528, 16] width 4 height 7
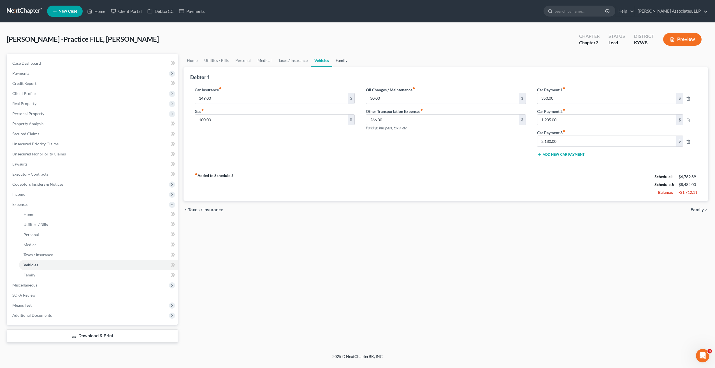
click at [338, 61] on link "Family" at bounding box center [341, 60] width 18 height 13
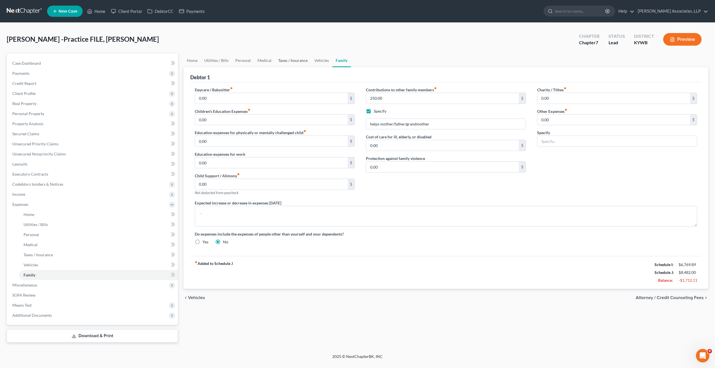
click at [301, 62] on link "Taxes / Insurance" at bounding box center [293, 60] width 36 height 13
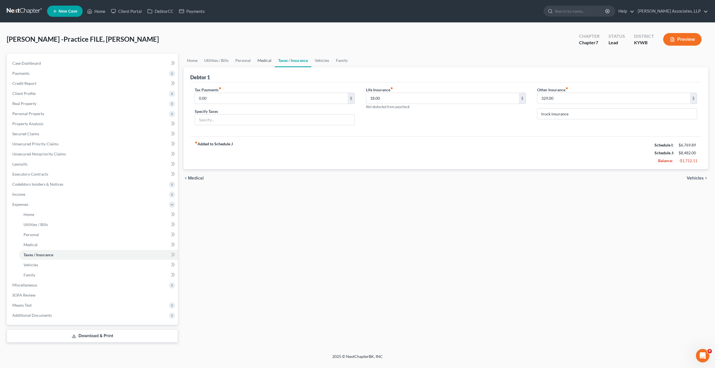
click at [262, 61] on link "Medical" at bounding box center [264, 60] width 21 height 13
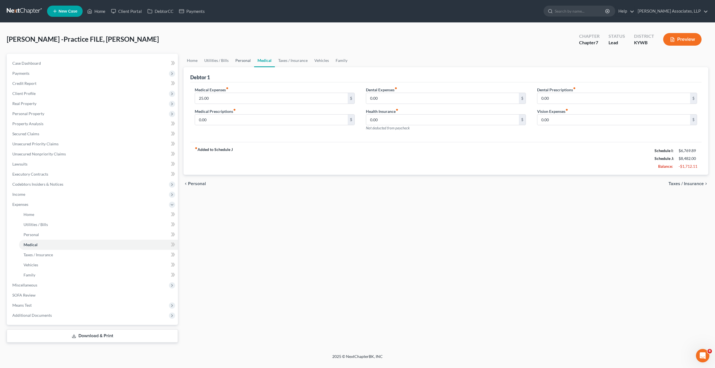
click at [246, 59] on link "Personal" at bounding box center [243, 60] width 22 height 13
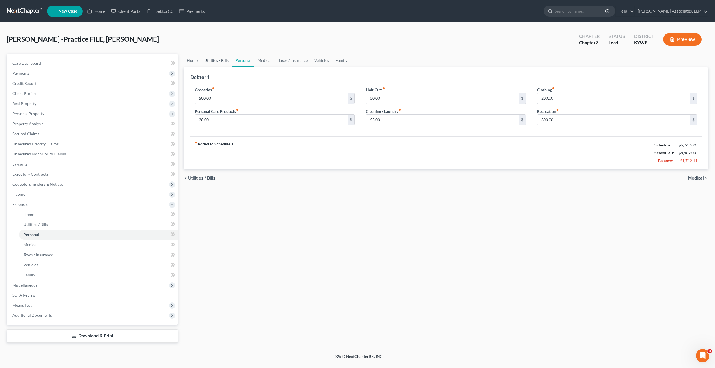
click at [227, 62] on link "Utilities / Bills" at bounding box center [216, 60] width 31 height 13
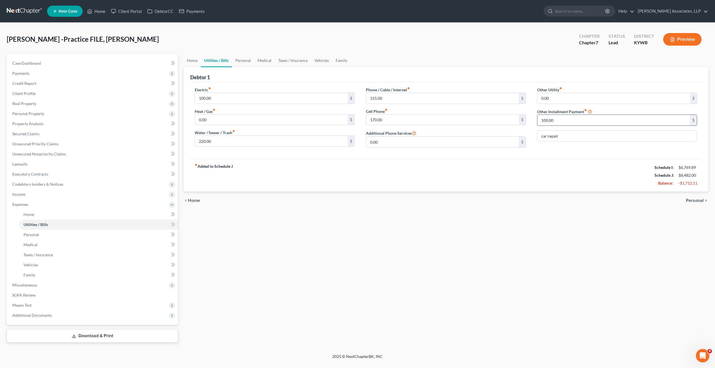
click at [558, 123] on input "100.00" at bounding box center [613, 120] width 153 height 11
type input "0.00"
click at [563, 134] on div "Other Utility fiber_manual_record 0.00 $ Other Installment Payment fiber_manual…" at bounding box center [616, 119] width 171 height 65
click at [493, 141] on input "0.00" at bounding box center [442, 142] width 153 height 11
click at [489, 121] on input "170.00" at bounding box center [442, 120] width 153 height 11
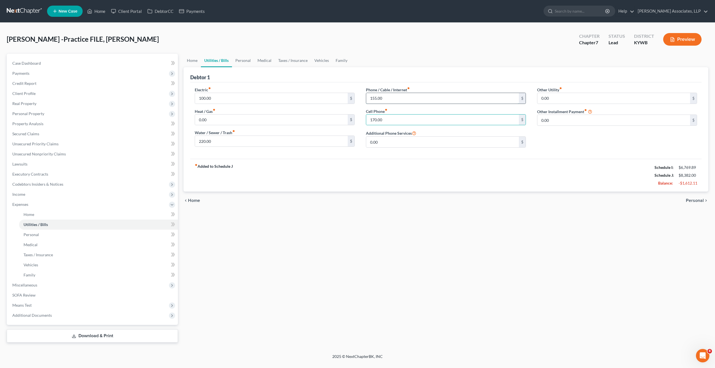
click at [391, 99] on input "155.00" at bounding box center [442, 98] width 153 height 11
click at [193, 60] on link "Home" at bounding box center [191, 60] width 17 height 13
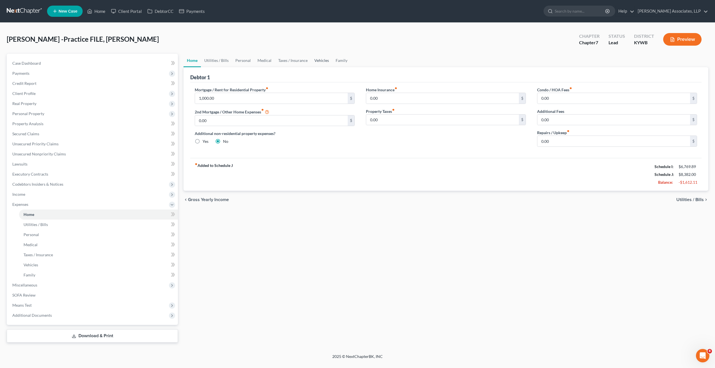
click at [316, 61] on link "Vehicles" at bounding box center [321, 60] width 21 height 13
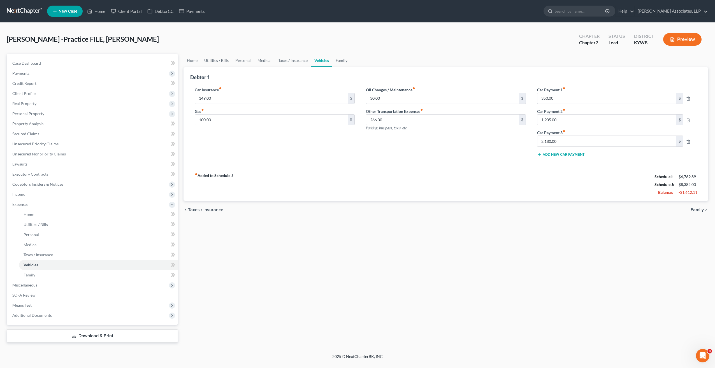
click at [222, 61] on link "Utilities / Bills" at bounding box center [216, 60] width 31 height 13
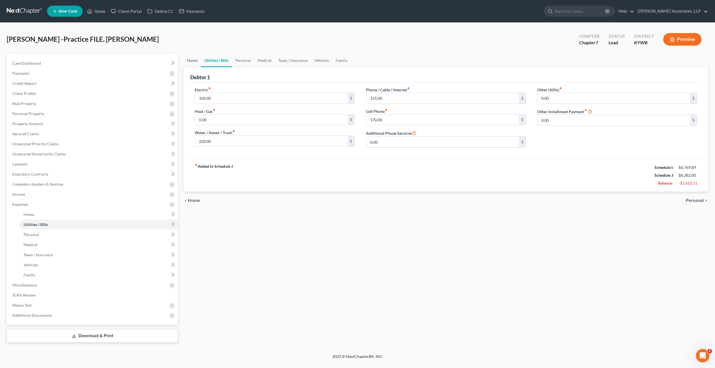
click at [194, 59] on link "Home" at bounding box center [191, 60] width 17 height 13
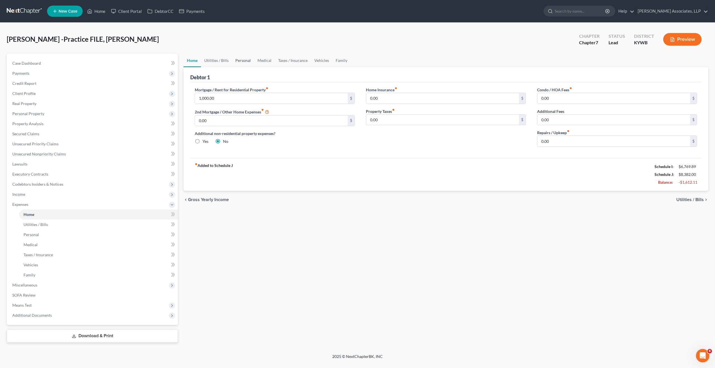
click at [243, 58] on link "Personal" at bounding box center [243, 60] width 22 height 13
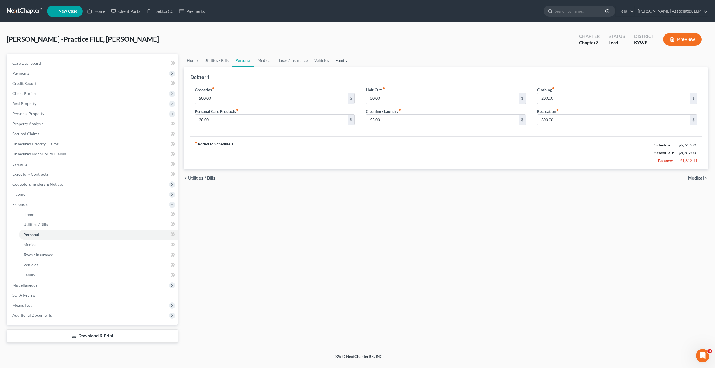
click at [338, 61] on link "Family" at bounding box center [341, 60] width 18 height 13
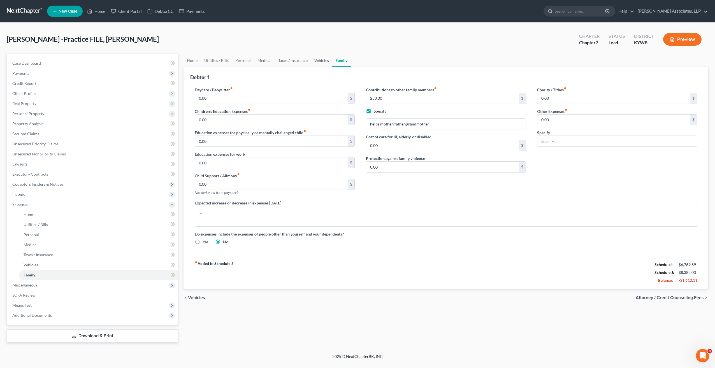
click at [321, 61] on link "Vehicles" at bounding box center [321, 60] width 21 height 13
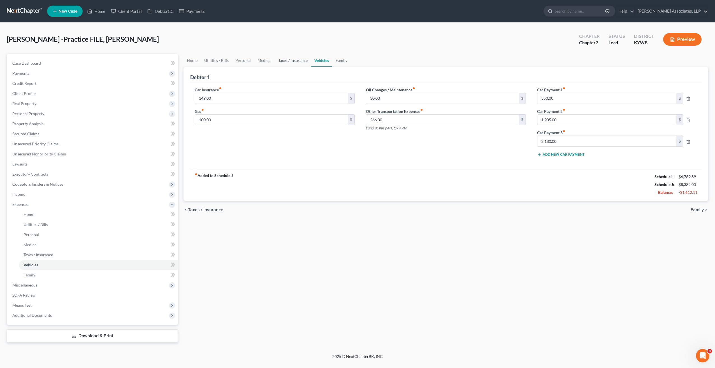
click at [294, 60] on link "Taxes / Insurance" at bounding box center [293, 60] width 36 height 13
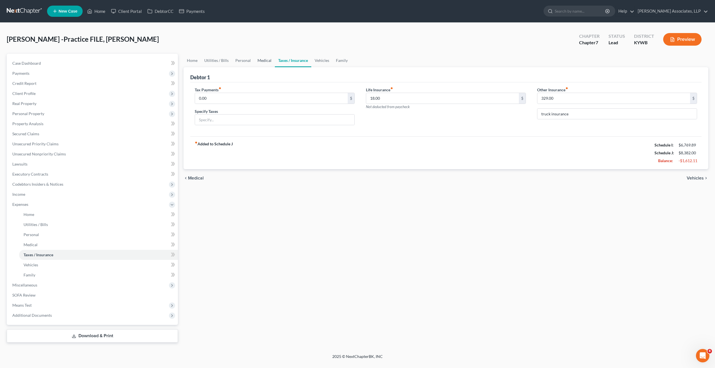
click at [265, 60] on link "Medical" at bounding box center [264, 60] width 21 height 13
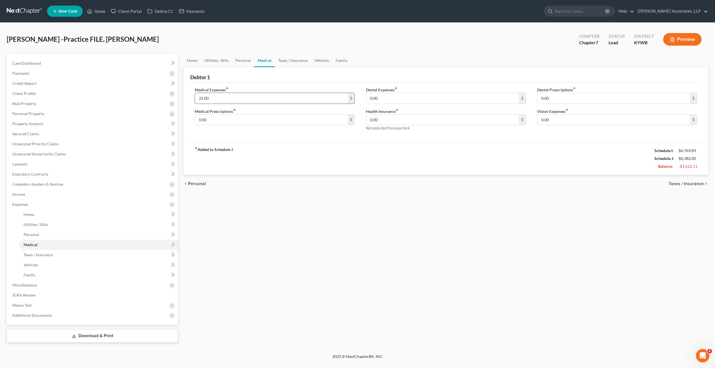
click at [212, 98] on input "25.00" at bounding box center [271, 98] width 153 height 11
click at [239, 59] on link "Personal" at bounding box center [243, 60] width 22 height 13
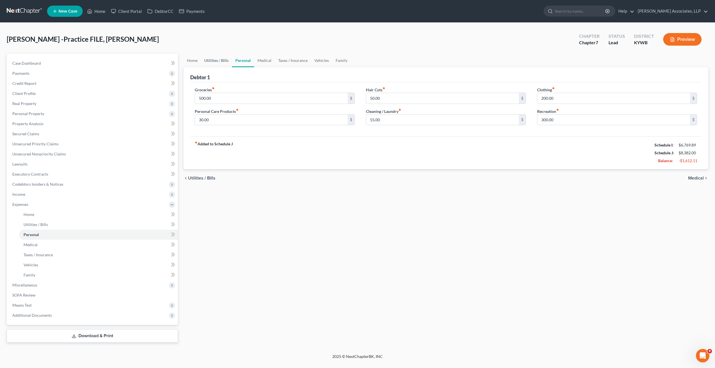
click at [218, 58] on link "Utilities / Bills" at bounding box center [216, 60] width 31 height 13
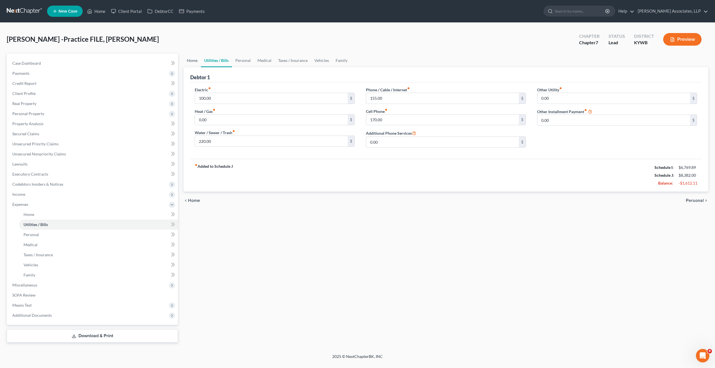
click at [194, 59] on link "Home" at bounding box center [191, 60] width 17 height 13
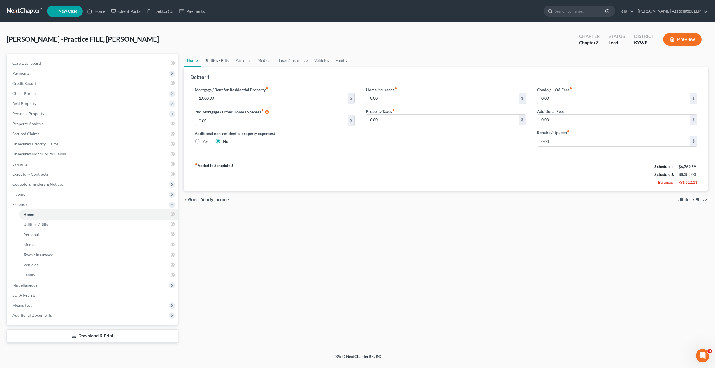
click at [221, 61] on link "Utilities / Bills" at bounding box center [216, 60] width 31 height 13
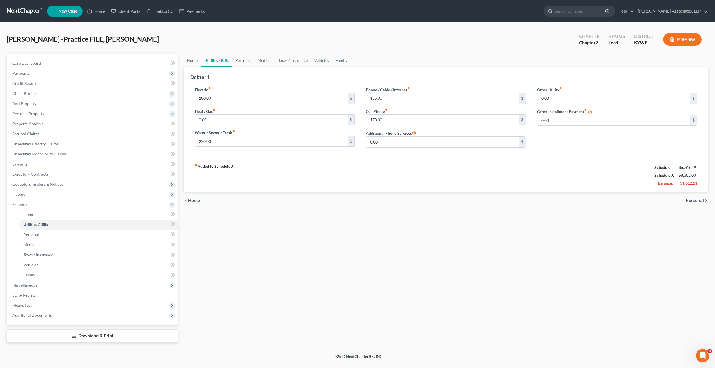
click at [243, 61] on link "Personal" at bounding box center [243, 60] width 22 height 13
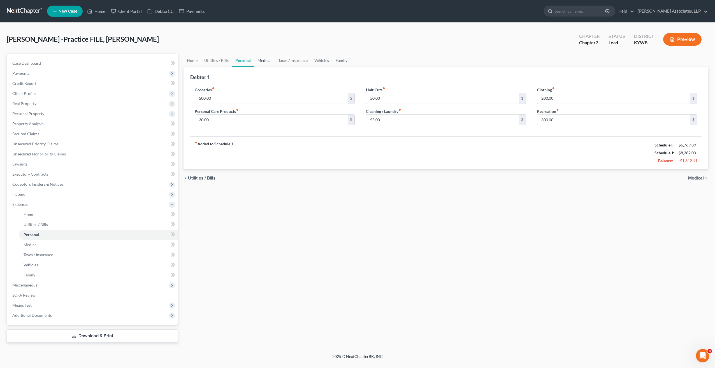
click at [264, 60] on link "Medical" at bounding box center [264, 60] width 21 height 13
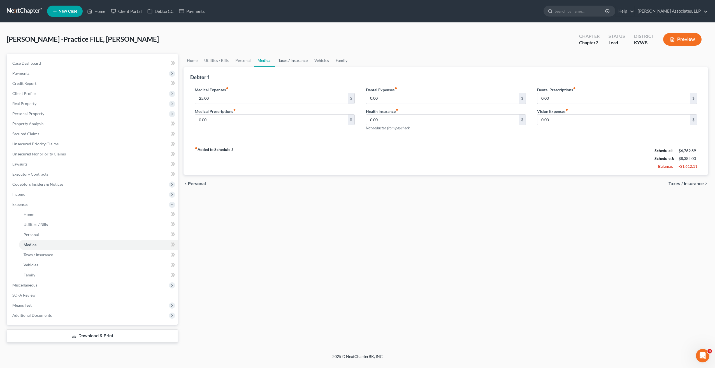
click at [290, 60] on link "Taxes / Insurance" at bounding box center [293, 60] width 36 height 13
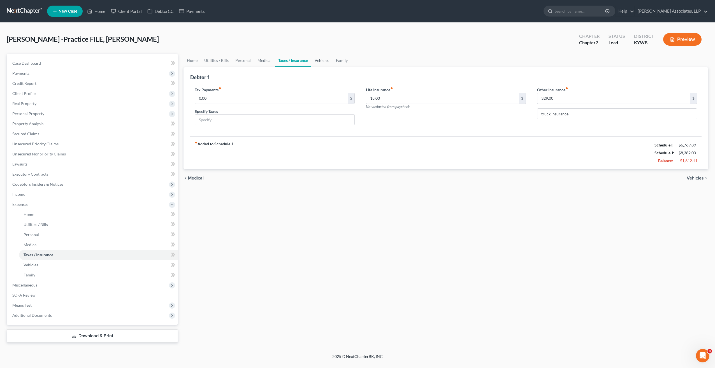
click at [317, 61] on link "Vehicles" at bounding box center [321, 60] width 21 height 13
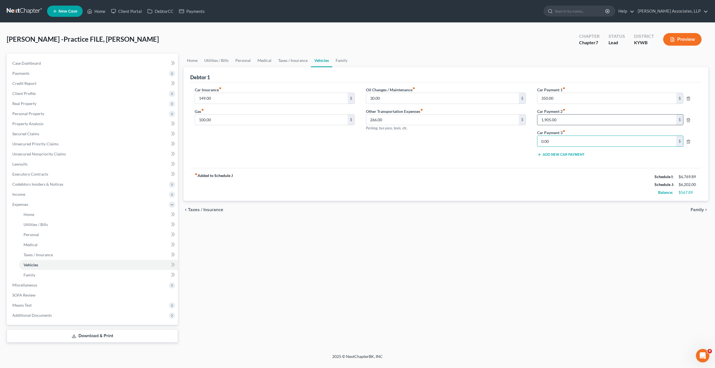
type input "0.00"
click at [564, 116] on input "1,905.00" at bounding box center [606, 120] width 139 height 11
click at [557, 142] on input "0.00" at bounding box center [606, 141] width 139 height 11
click at [339, 60] on link "Family" at bounding box center [341, 60] width 18 height 13
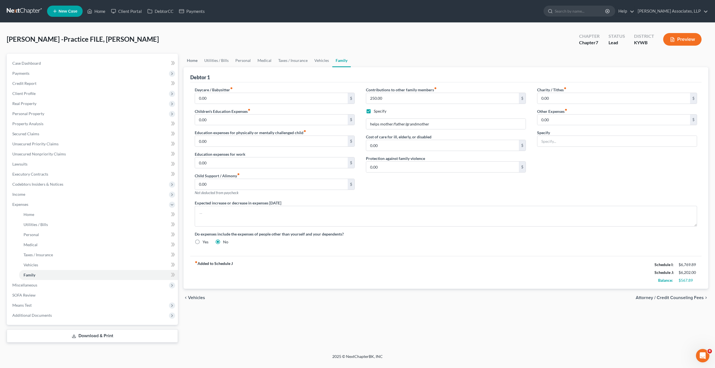
click at [194, 60] on link "Home" at bounding box center [191, 60] width 17 height 13
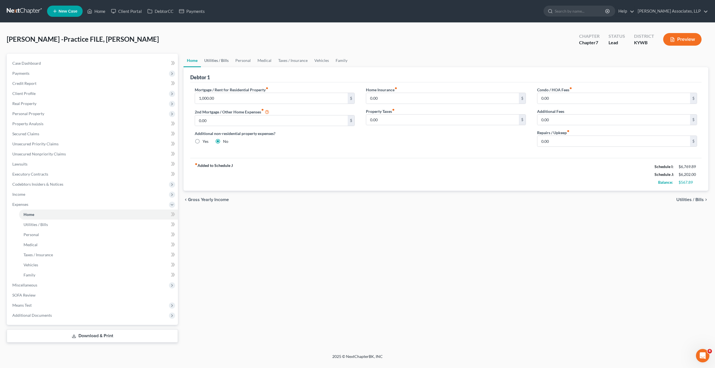
click at [213, 60] on link "Utilities / Bills" at bounding box center [216, 60] width 31 height 13
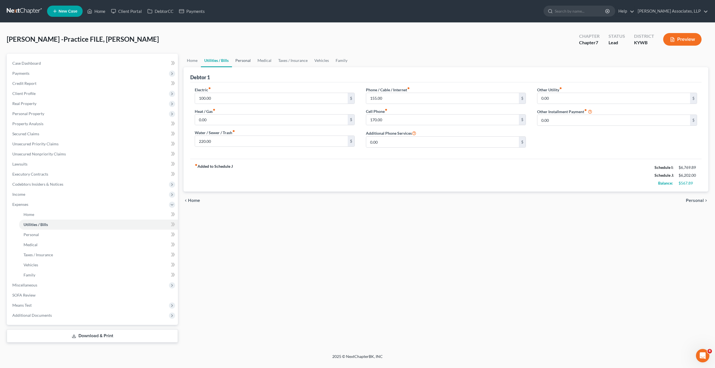
click at [242, 61] on link "Personal" at bounding box center [243, 60] width 22 height 13
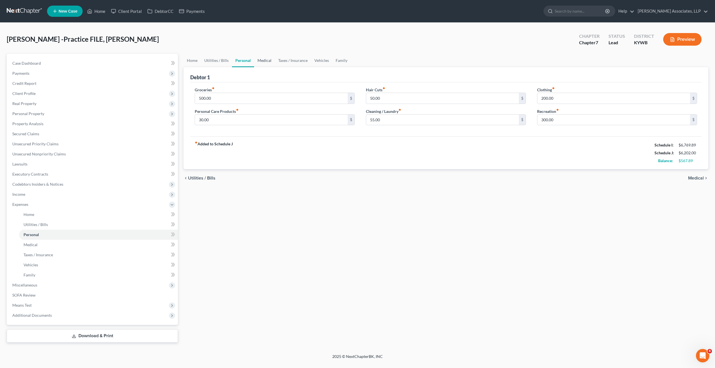
click at [267, 60] on link "Medical" at bounding box center [264, 60] width 21 height 13
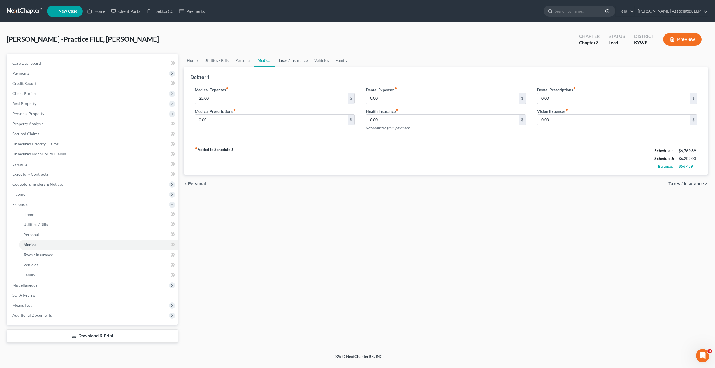
click at [290, 60] on link "Taxes / Insurance" at bounding box center [293, 60] width 36 height 13
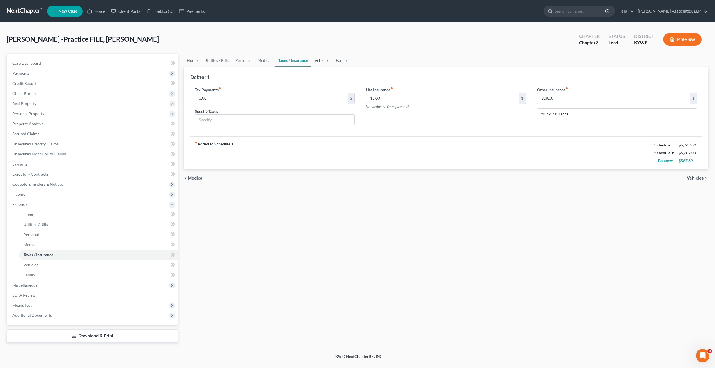
click at [322, 59] on link "Vehicles" at bounding box center [321, 60] width 21 height 13
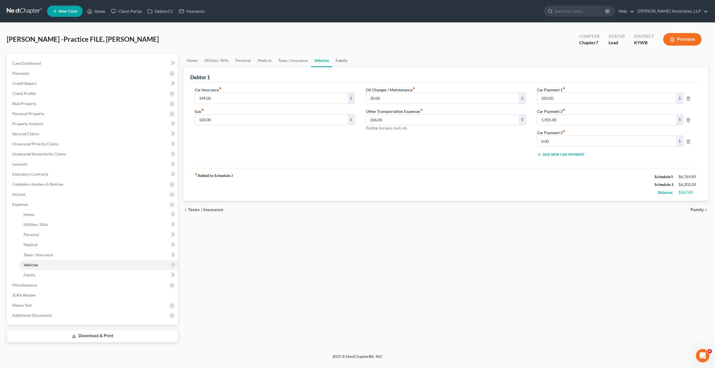
click at [337, 60] on link "Family" at bounding box center [341, 60] width 18 height 13
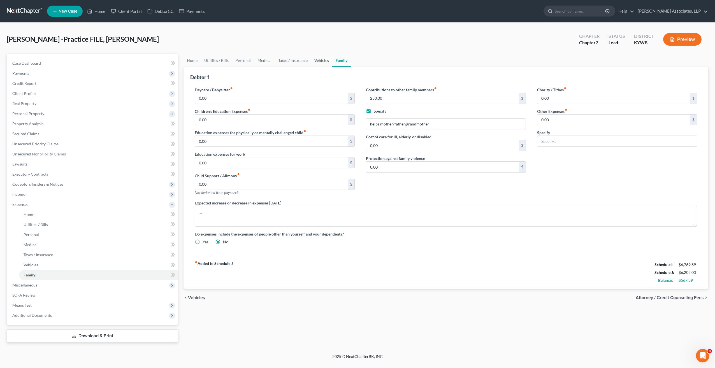
click at [315, 59] on link "Vehicles" at bounding box center [321, 60] width 21 height 13
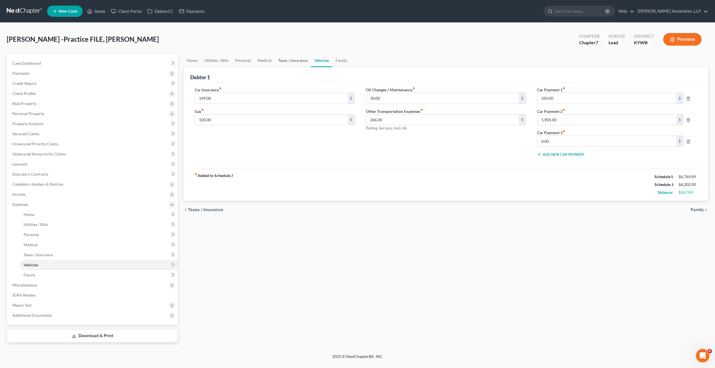
click at [289, 60] on link "Taxes / Insurance" at bounding box center [293, 60] width 36 height 13
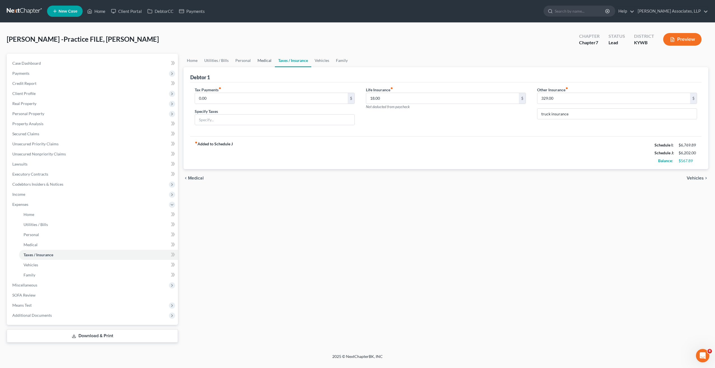
click at [267, 61] on link "Medical" at bounding box center [264, 60] width 21 height 13
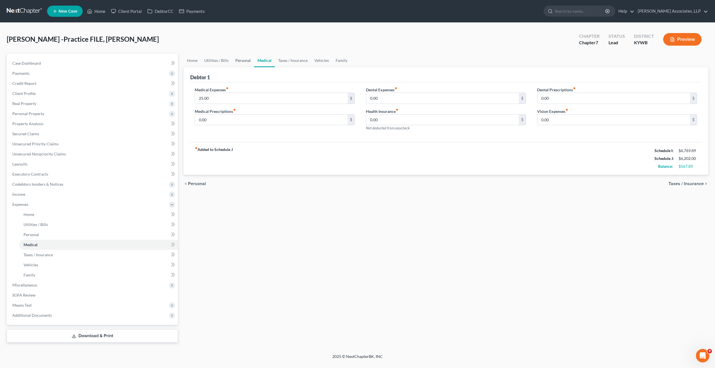
click at [236, 60] on link "Personal" at bounding box center [243, 60] width 22 height 13
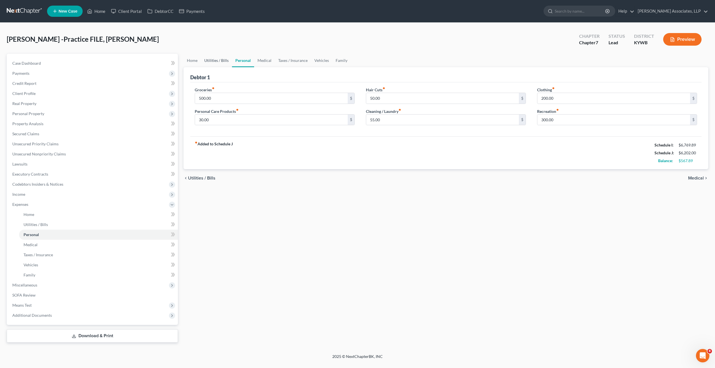
click at [222, 60] on link "Utilities / Bills" at bounding box center [216, 60] width 31 height 13
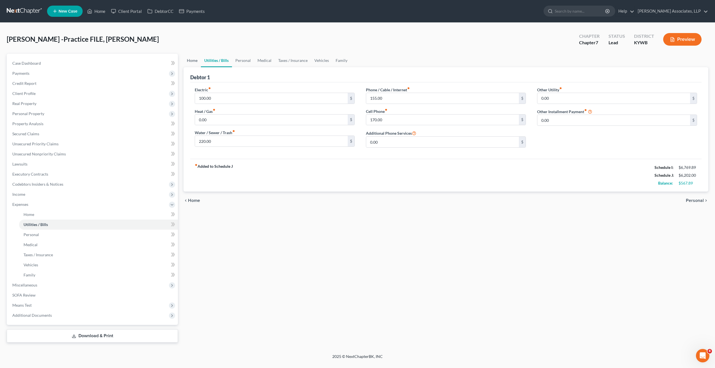
click at [193, 60] on link "Home" at bounding box center [191, 60] width 17 height 13
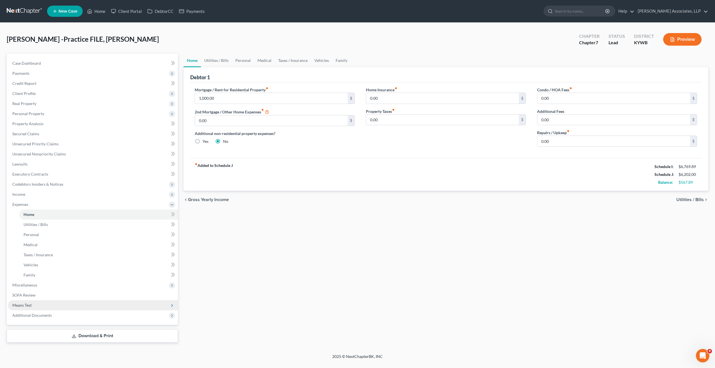
click at [29, 305] on span "Means Test" at bounding box center [21, 305] width 19 height 5
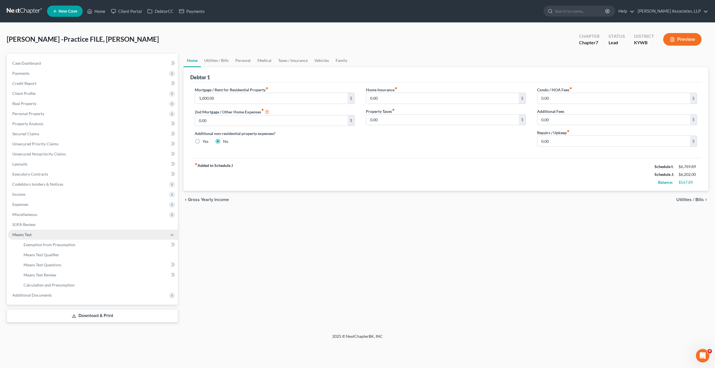
click at [30, 235] on span "Means Test" at bounding box center [21, 234] width 19 height 5
click at [29, 235] on span "Means Test" at bounding box center [21, 234] width 19 height 5
click at [27, 295] on span "Additional Documents" at bounding box center [31, 295] width 39 height 5
click at [29, 236] on span "Means Test" at bounding box center [21, 234] width 19 height 5
click at [21, 194] on span "Income" at bounding box center [18, 194] width 13 height 5
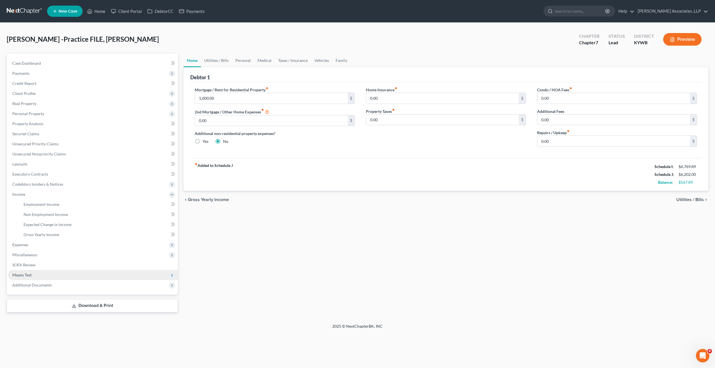
click at [30, 277] on span "Means Test" at bounding box center [93, 275] width 170 height 10
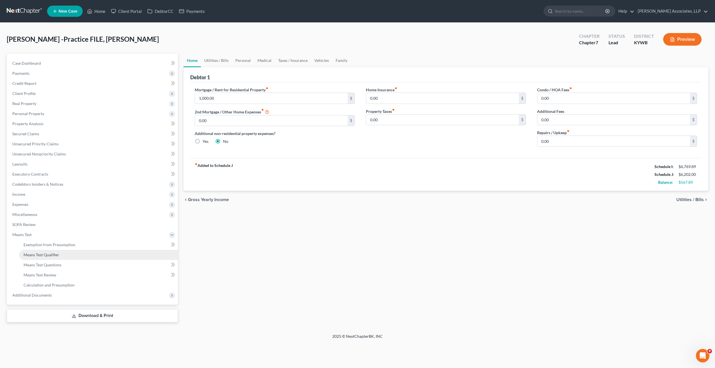
click at [54, 254] on span "Means Test Qualifier" at bounding box center [42, 254] width 36 height 5
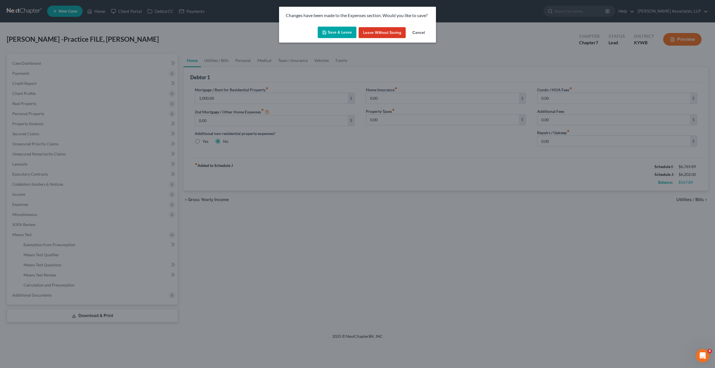
click at [339, 29] on button "Save & Leave" at bounding box center [337, 33] width 39 height 12
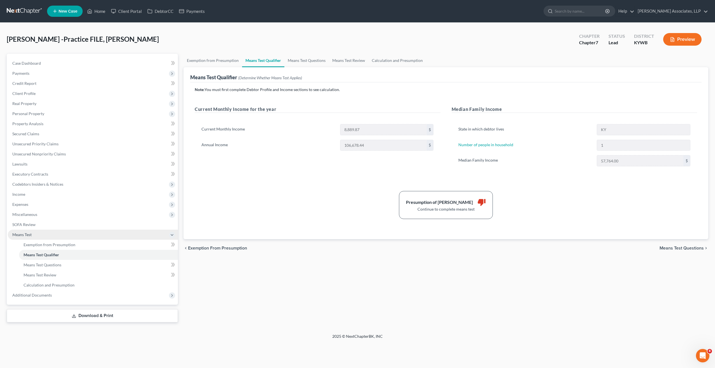
click at [26, 235] on span "Means Test" at bounding box center [21, 234] width 19 height 5
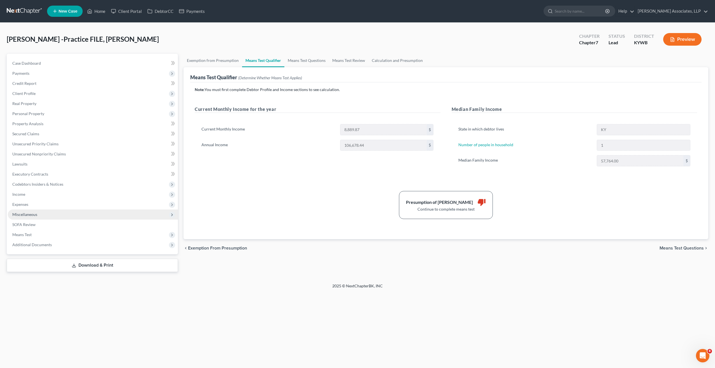
click at [23, 215] on span "Miscellaneous" at bounding box center [24, 214] width 25 height 5
click at [23, 223] on span "SOFA Review" at bounding box center [23, 224] width 23 height 5
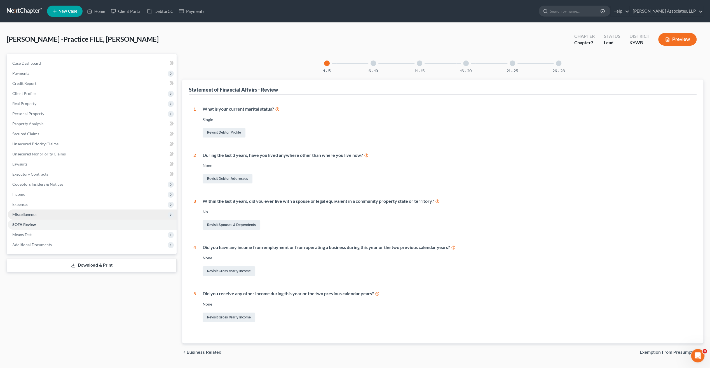
click at [23, 213] on span "Miscellaneous" at bounding box center [24, 214] width 25 height 5
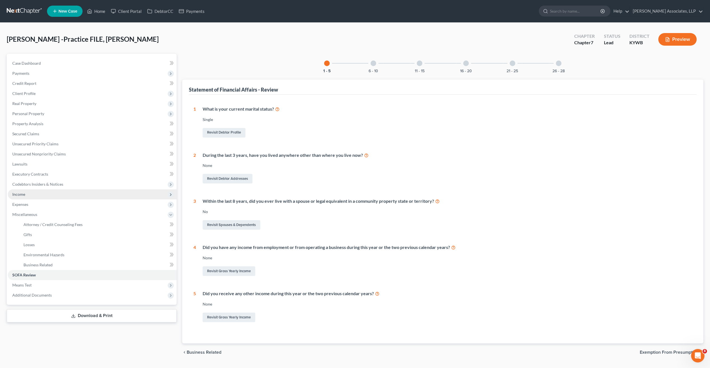
click at [20, 195] on span "Income" at bounding box center [18, 194] width 13 height 5
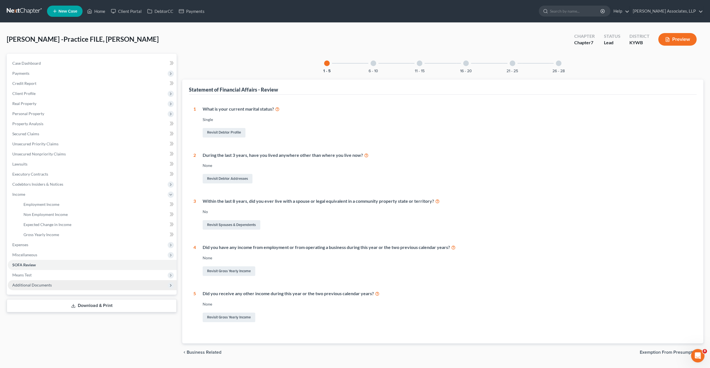
click at [27, 283] on span "Additional Documents" at bounding box center [31, 285] width 39 height 5
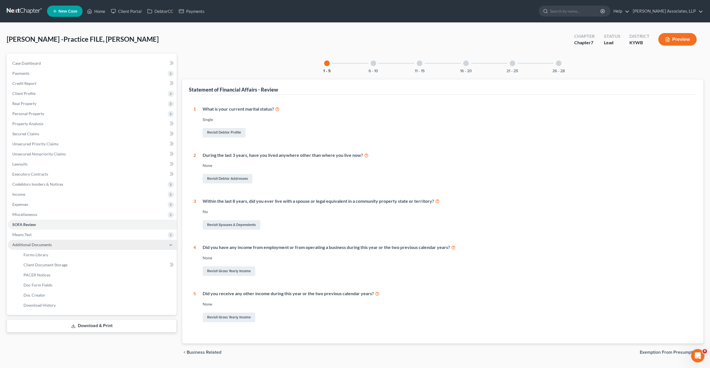
click at [25, 245] on span "Additional Documents" at bounding box center [31, 244] width 39 height 5
click at [22, 194] on span "Income" at bounding box center [18, 194] width 13 height 5
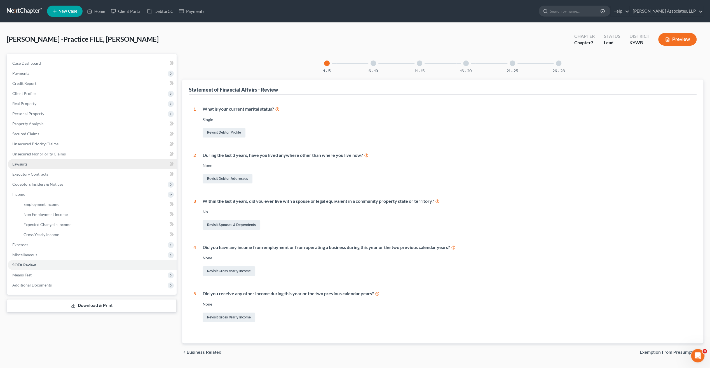
click at [23, 165] on span "Lawsuits" at bounding box center [19, 164] width 15 height 5
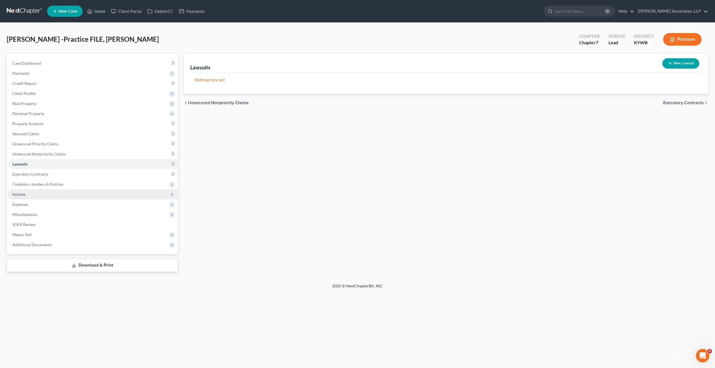
click at [24, 194] on span "Income" at bounding box center [18, 194] width 13 height 5
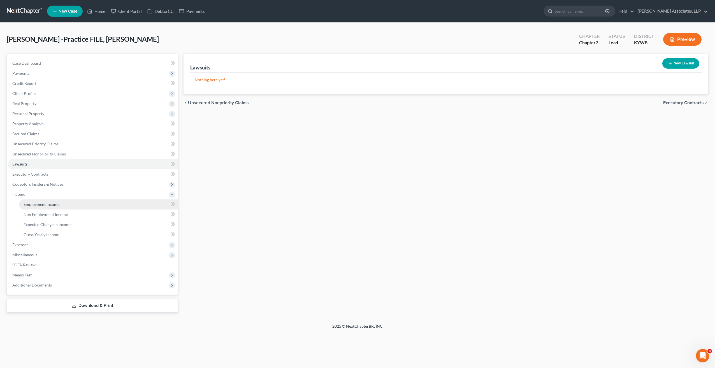
click at [28, 206] on span "Employment Income" at bounding box center [42, 204] width 36 height 5
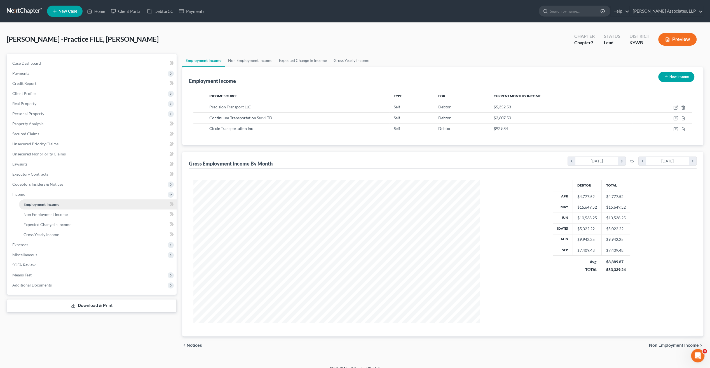
scroll to position [143, 297]
click at [350, 62] on link "Gross Yearly Income" at bounding box center [351, 60] width 42 height 13
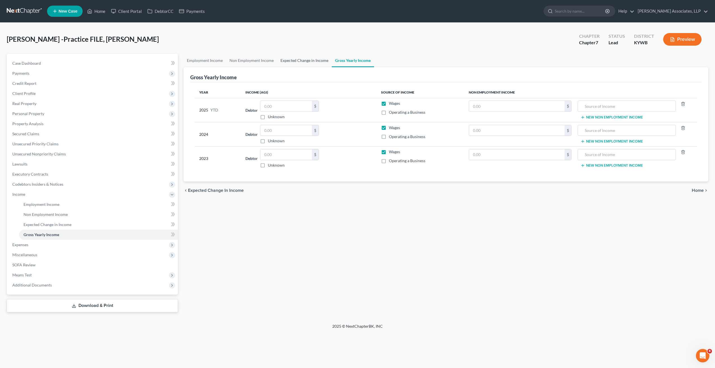
click at [299, 62] on link "Expected Change in Income" at bounding box center [304, 60] width 55 height 13
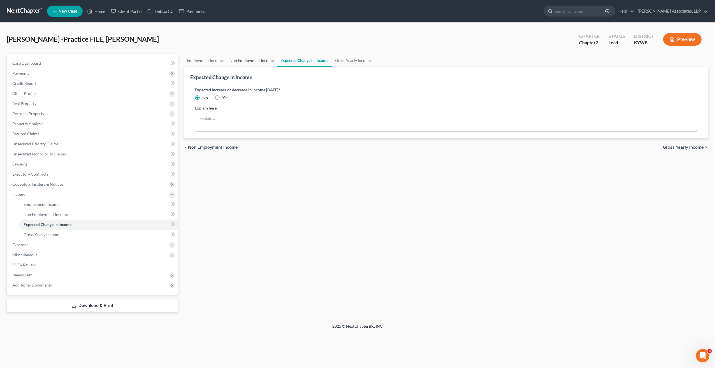
click at [260, 62] on link "Non Employment Income" at bounding box center [251, 60] width 51 height 13
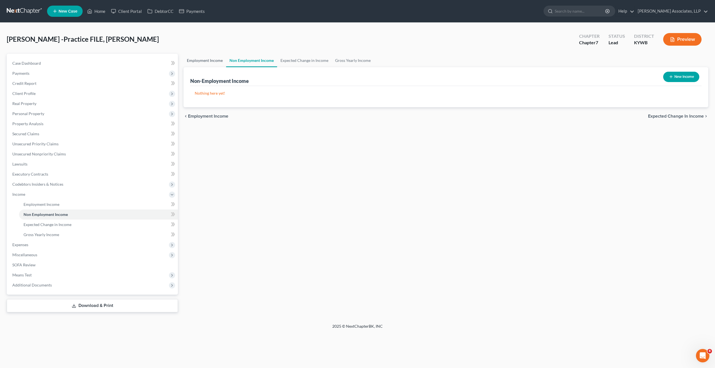
click at [209, 61] on link "Employment Income" at bounding box center [204, 60] width 43 height 13
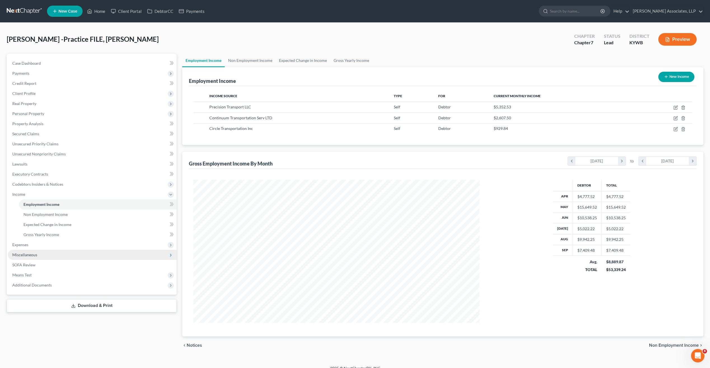
scroll to position [143, 297]
click at [23, 195] on span "Income" at bounding box center [18, 194] width 13 height 5
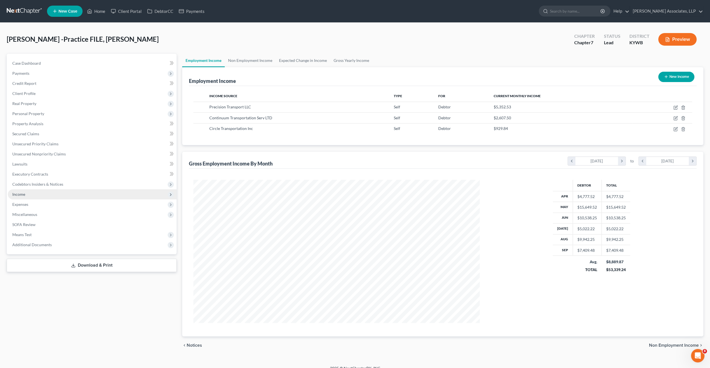
click at [23, 195] on span "Income" at bounding box center [18, 194] width 13 height 5
click at [101, 10] on link "Home" at bounding box center [96, 11] width 24 height 10
